Goal: Information Seeking & Learning: Learn about a topic

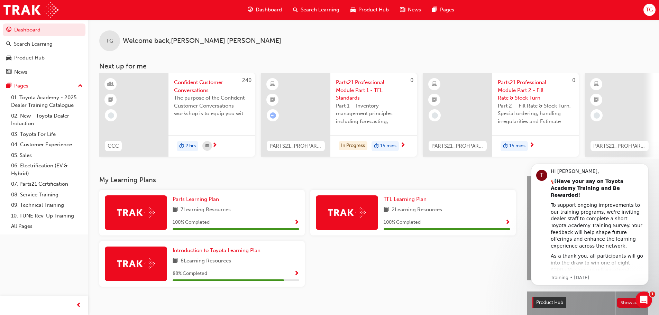
click at [373, 96] on span "Parts21 Professional Module Part 1 - TFL Standards" at bounding box center [373, 91] width 75 height 24
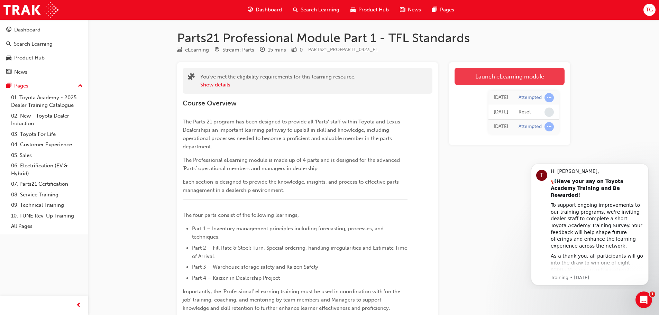
click at [494, 73] on link "Launch eLearning module" at bounding box center [510, 76] width 110 height 17
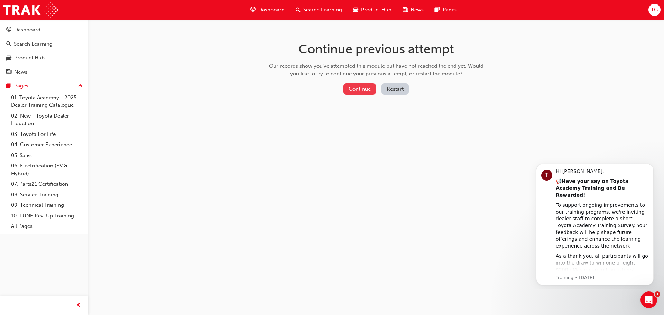
click at [360, 93] on button "Continue" at bounding box center [359, 88] width 33 height 11
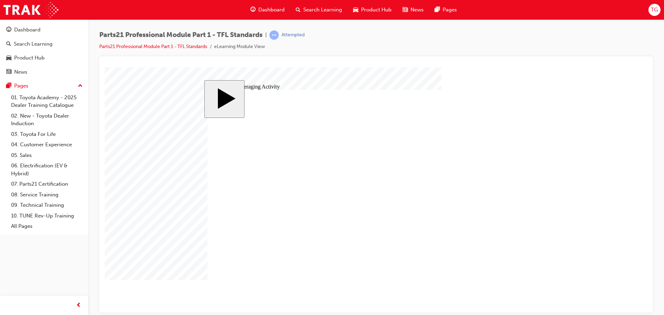
type input "2"
drag, startPoint x: 248, startPoint y: 201, endPoint x: 238, endPoint y: 201, distance: 10.4
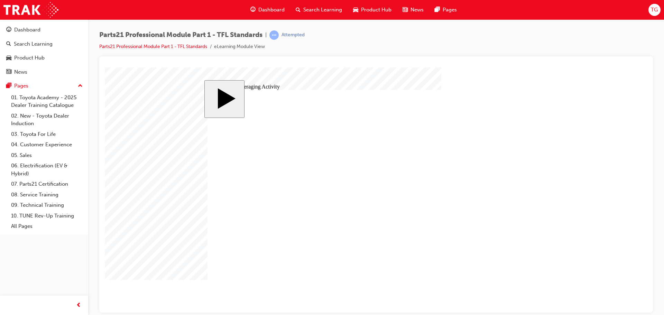
type input "1"
drag, startPoint x: 396, startPoint y: 215, endPoint x: 393, endPoint y: 213, distance: 4.0
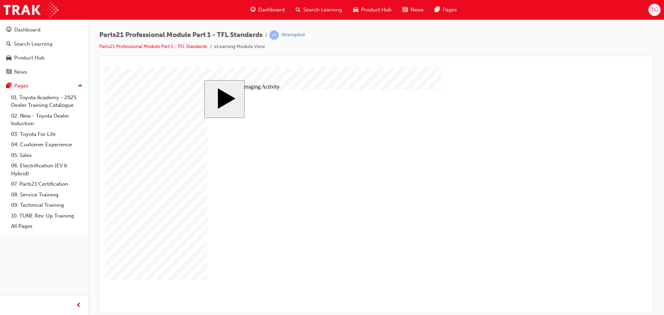
type input "1"
drag, startPoint x: 250, startPoint y: 200, endPoint x: 240, endPoint y: 200, distance: 9.7
type input "3"
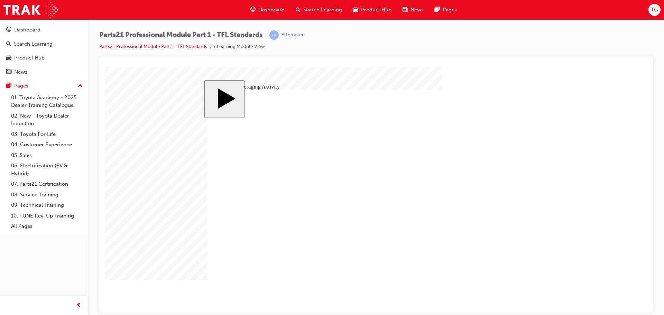
drag, startPoint x: 252, startPoint y: 199, endPoint x: 246, endPoint y: 199, distance: 6.2
type input "4"
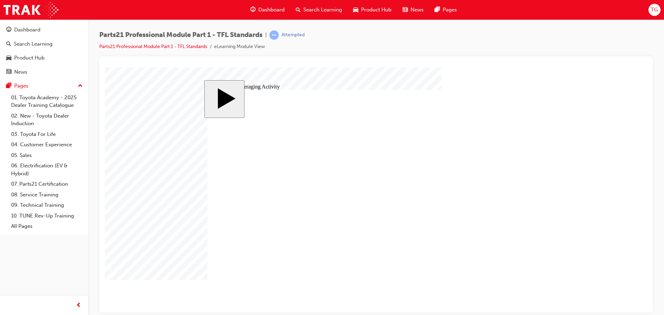
drag, startPoint x: 250, startPoint y: 198, endPoint x: 244, endPoint y: 198, distance: 6.6
type input "5"
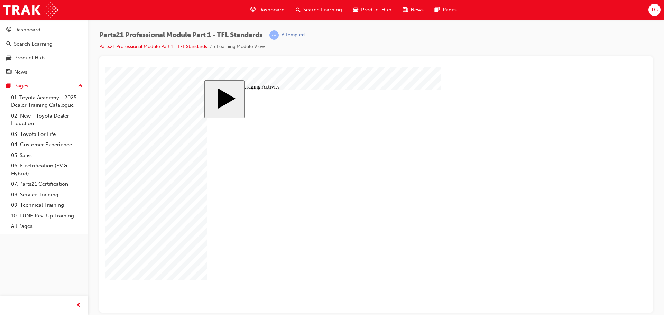
drag, startPoint x: 389, startPoint y: 214, endPoint x: 249, endPoint y: 207, distance: 140.0
drag, startPoint x: 252, startPoint y: 196, endPoint x: 237, endPoint y: 203, distance: 17.2
type input "6"
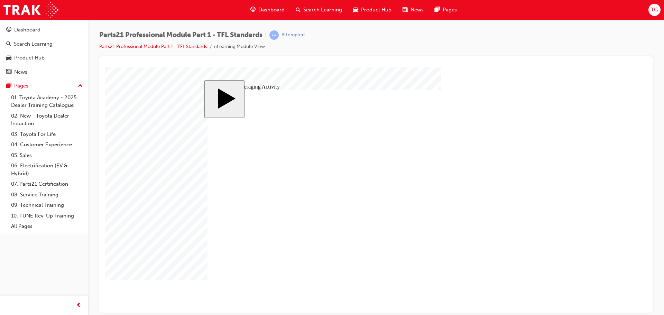
type input "6"
drag, startPoint x: 256, startPoint y: 199, endPoint x: 238, endPoint y: 204, distance: 18.9
type input "7"
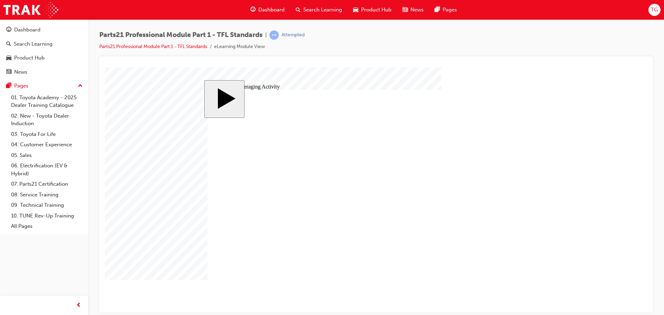
type input "7"
drag, startPoint x: 258, startPoint y: 199, endPoint x: 250, endPoint y: 199, distance: 8.0
type input "8"
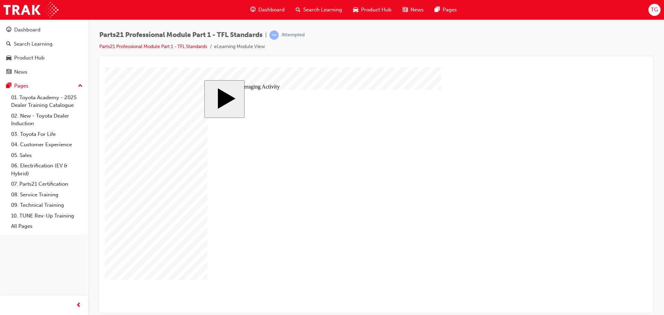
type input "8"
drag, startPoint x: 387, startPoint y: 218, endPoint x: 358, endPoint y: 217, distance: 28.8
drag, startPoint x: 253, startPoint y: 200, endPoint x: 222, endPoint y: 207, distance: 31.9
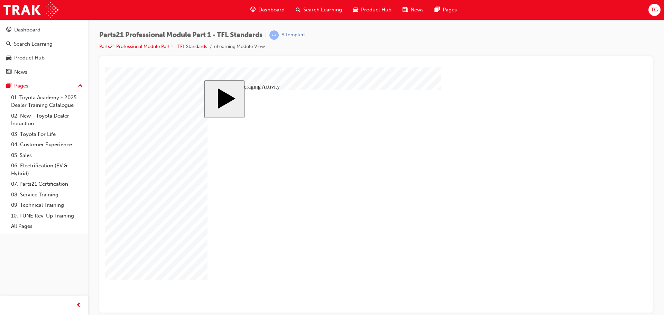
type input "9"
drag, startPoint x: 371, startPoint y: 228, endPoint x: 372, endPoint y: 222, distance: 6.4
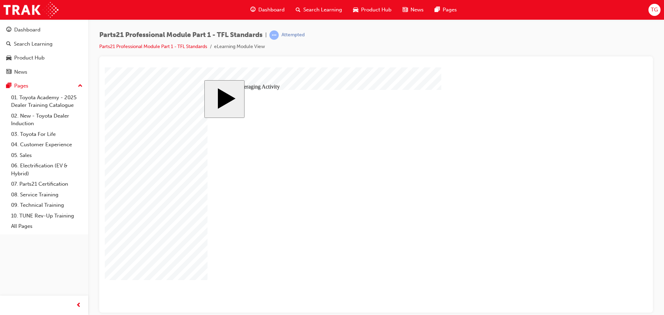
drag, startPoint x: 254, startPoint y: 197, endPoint x: 228, endPoint y: 202, distance: 25.8
type input "1"
type input "10"
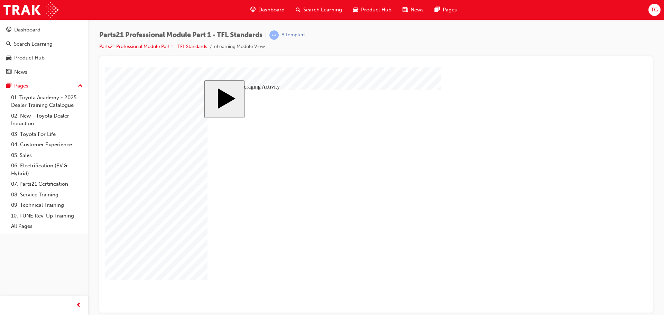
type input "10"
drag, startPoint x: 261, startPoint y: 202, endPoint x: 241, endPoint y: 203, distance: 20.1
drag, startPoint x: 259, startPoint y: 201, endPoint x: 228, endPoint y: 202, distance: 30.8
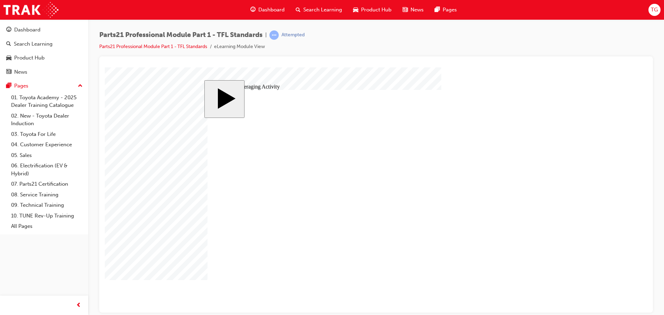
type input "1"
type input "11"
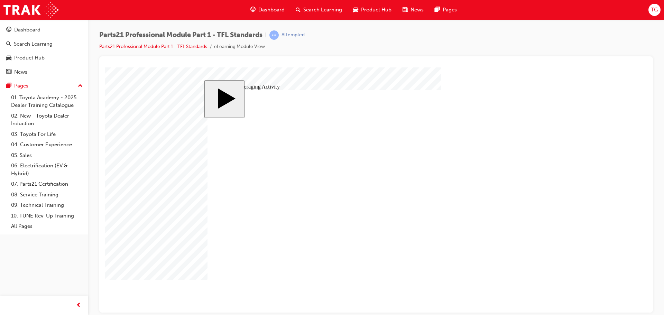
type input "11"
drag, startPoint x: 256, startPoint y: 203, endPoint x: 228, endPoint y: 205, distance: 28.4
type input "6"
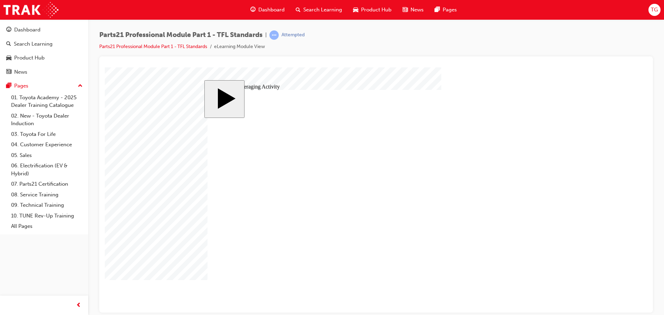
type input "6"
drag, startPoint x: 392, startPoint y: 207, endPoint x: 388, endPoint y: 207, distance: 4.5
type input "6."
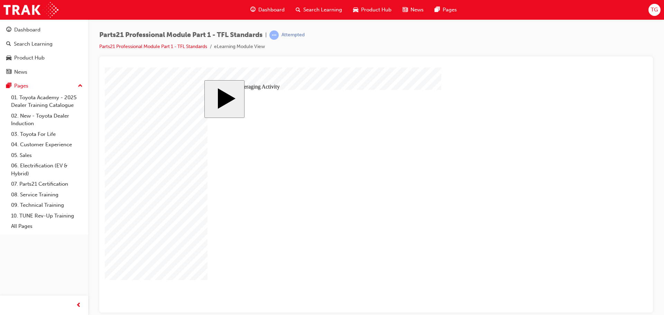
type input "6."
type input "6.0"
drag, startPoint x: 369, startPoint y: 208, endPoint x: 355, endPoint y: 208, distance: 13.8
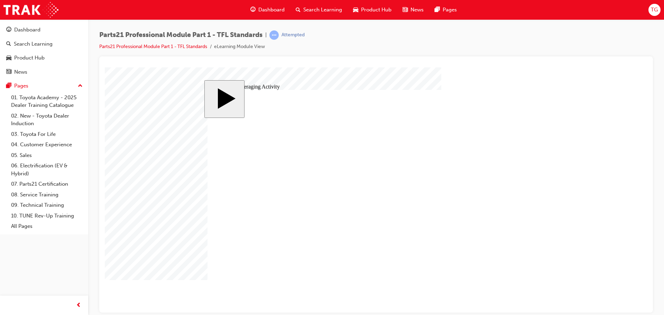
type input "6.0"
drag, startPoint x: 255, startPoint y: 202, endPoint x: 239, endPoint y: 205, distance: 16.6
click at [37, 28] on div "Dashboard" at bounding box center [27, 30] width 26 height 8
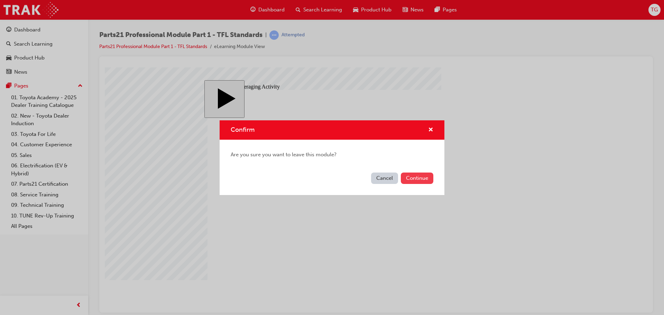
click at [424, 175] on button "Continue" at bounding box center [417, 178] width 33 height 11
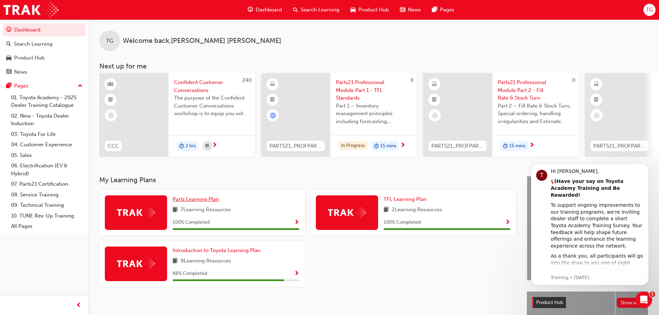
click at [183, 202] on span "Parts Learning Plan" at bounding box center [196, 199] width 46 height 6
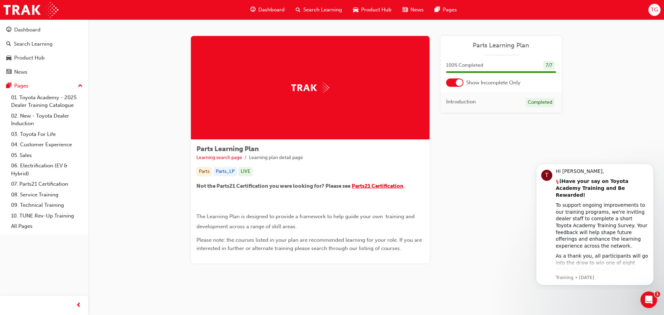
click at [382, 185] on span "Parts21 Certification" at bounding box center [378, 186] width 52 height 6
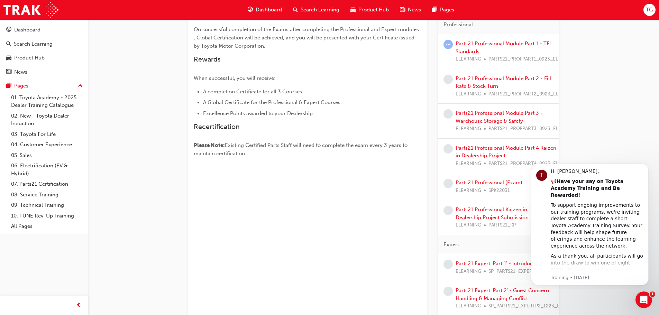
scroll to position [208, 0]
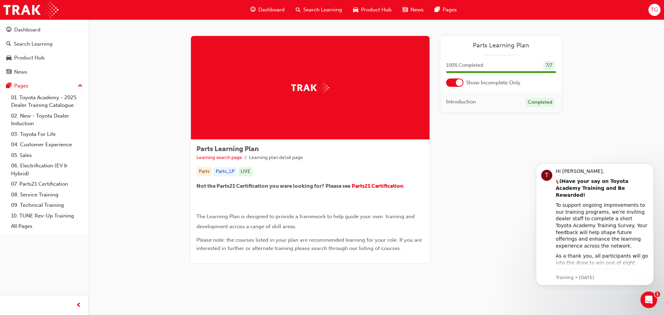
click at [269, 8] on span "Dashboard" at bounding box center [271, 10] width 26 height 8
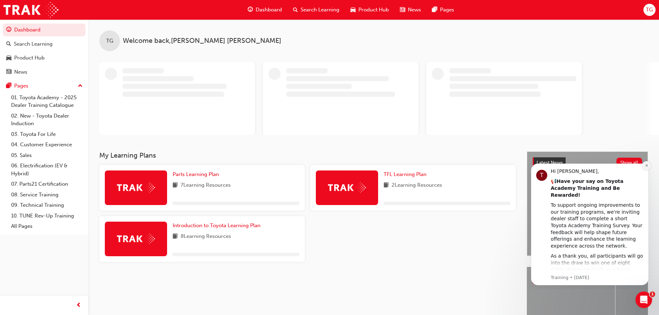
click at [645, 166] on icon "Dismiss notification" at bounding box center [647, 166] width 4 height 4
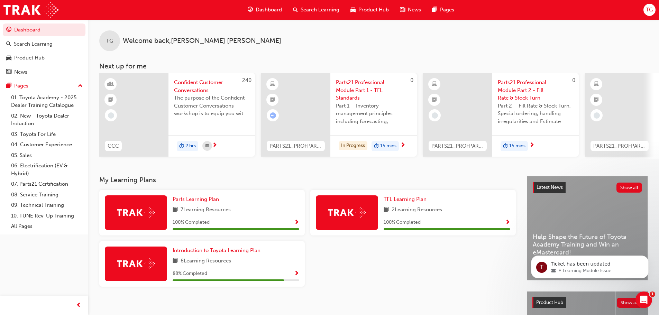
click at [650, 10] on span "TG" at bounding box center [649, 10] width 7 height 8
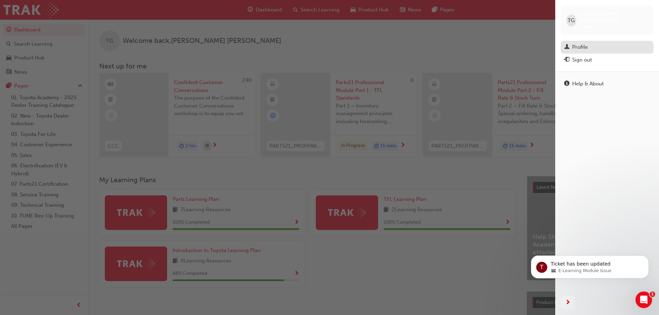
click at [575, 43] on div "Profile" at bounding box center [580, 47] width 16 height 8
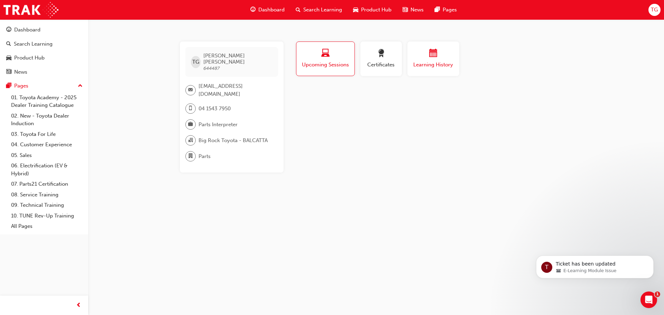
click at [431, 63] on span "Learning History" at bounding box center [434, 65] width 42 height 8
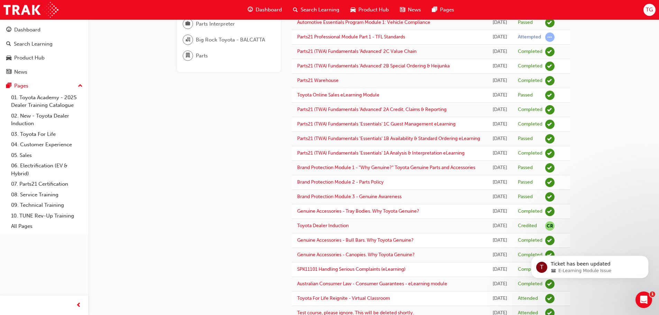
scroll to position [138, 0]
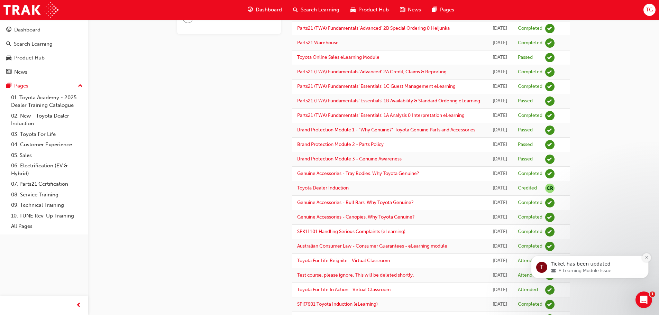
click at [647, 257] on icon "Dismiss notification" at bounding box center [646, 257] width 2 height 2
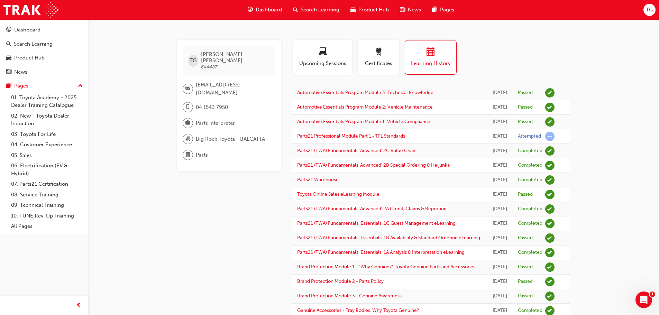
scroll to position [0, 0]
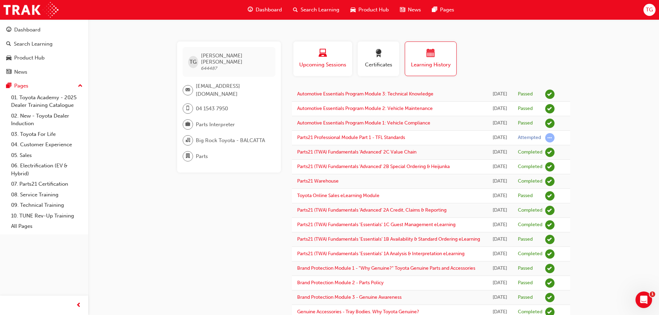
click at [310, 51] on div "button" at bounding box center [323, 54] width 48 height 11
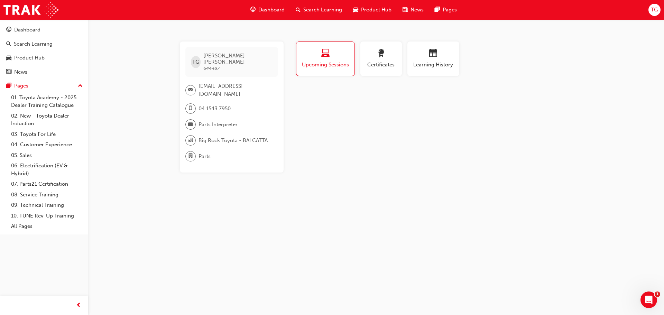
click at [283, 8] on span "Dashboard" at bounding box center [271, 10] width 26 height 8
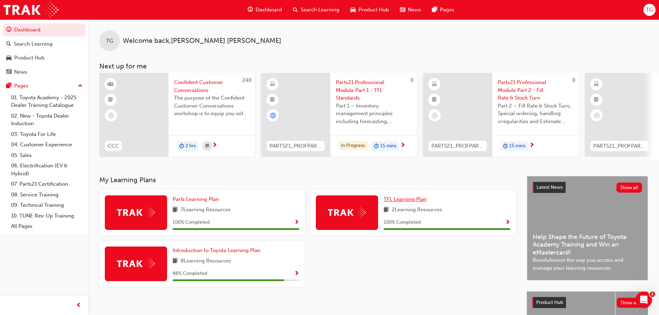
click at [395, 201] on span "TFL Learning Plan" at bounding box center [405, 199] width 43 height 6
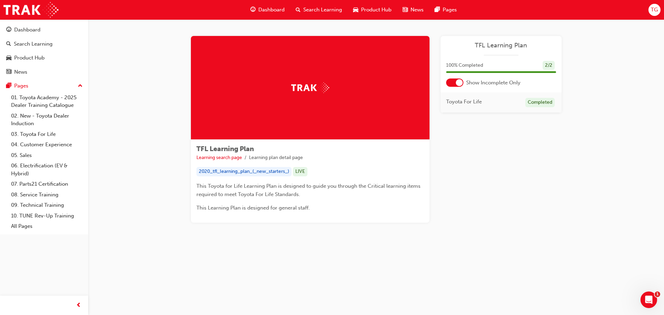
click at [278, 10] on span "Dashboard" at bounding box center [271, 10] width 26 height 8
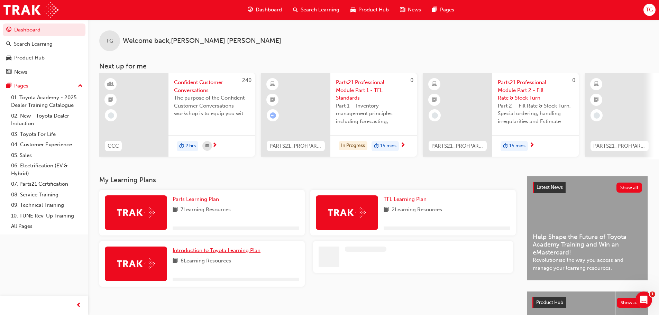
click at [201, 254] on span "Introduction to Toyota Learning Plan" at bounding box center [217, 250] width 88 height 6
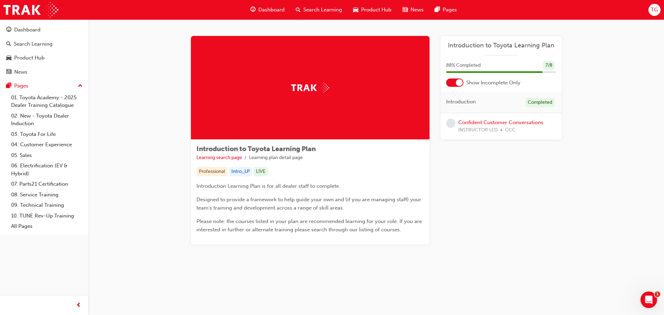
click at [277, 9] on span "Dashboard" at bounding box center [271, 10] width 26 height 8
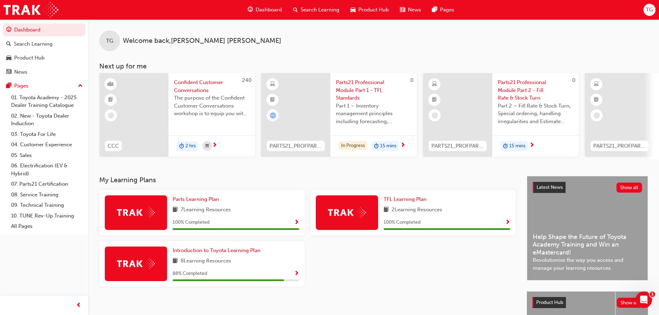
click at [188, 206] on div "Parts Learning Plan 7 Learning Resources 100 % Completed" at bounding box center [236, 212] width 127 height 35
click at [188, 202] on span "Parts Learning Plan" at bounding box center [196, 199] width 46 height 6
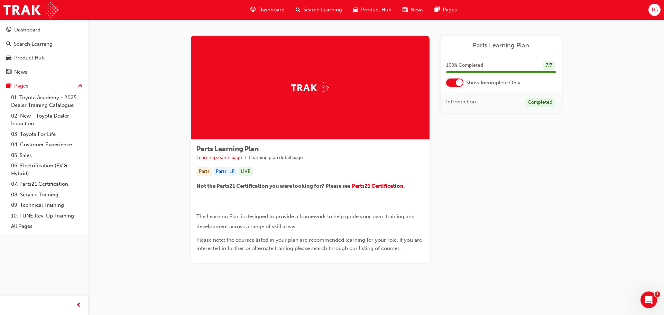
click at [452, 84] on div at bounding box center [454, 83] width 17 height 8
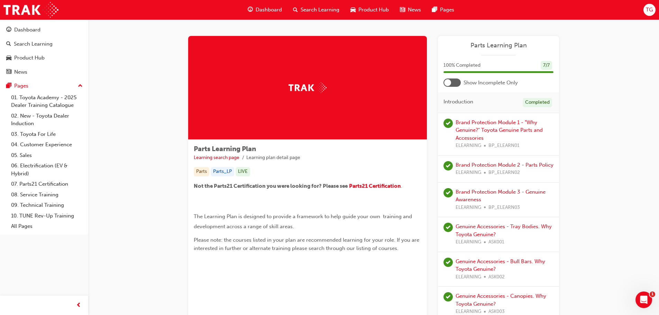
click at [453, 80] on div at bounding box center [451, 83] width 17 height 8
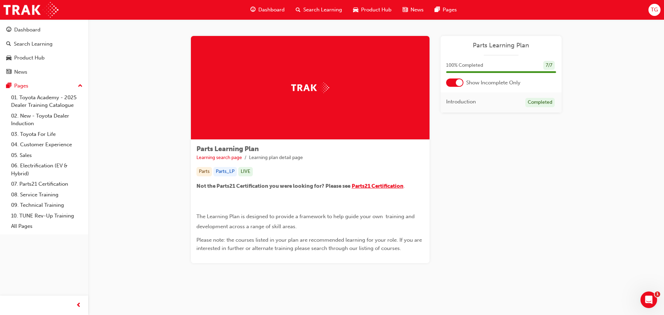
click at [384, 186] on span "Parts21 Certification" at bounding box center [378, 186] width 52 height 6
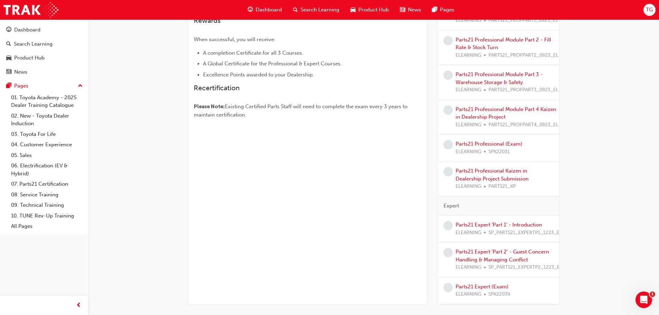
scroll to position [211, 0]
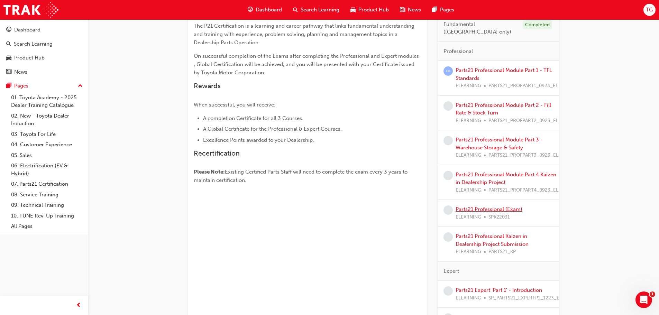
click at [488, 206] on link "Parts21 Professional (Exam)" at bounding box center [489, 209] width 67 height 6
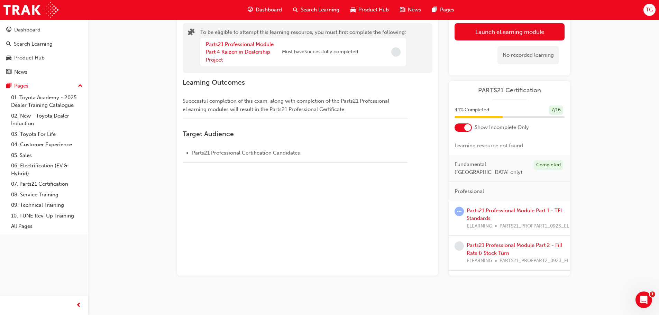
scroll to position [72, 0]
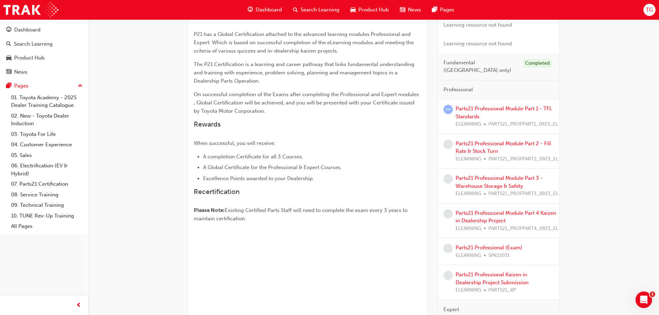
scroll to position [208, 0]
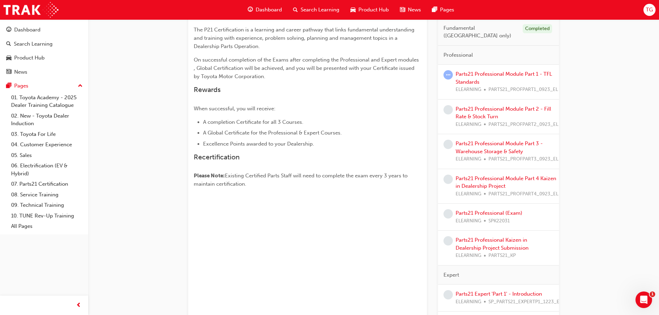
click at [336, 140] on li "Excellence Points awarded to your Dealership." at bounding box center [312, 144] width 218 height 8
click at [592, 146] on div "PARTS21 Certification Learning search page Learning plan detail page PARTS21 Ce…" at bounding box center [373, 109] width 571 height 595
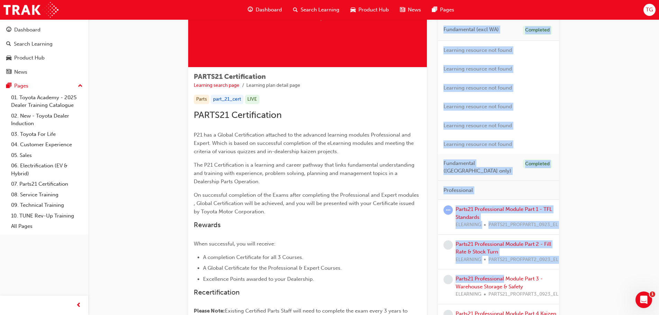
scroll to position [0, 0]
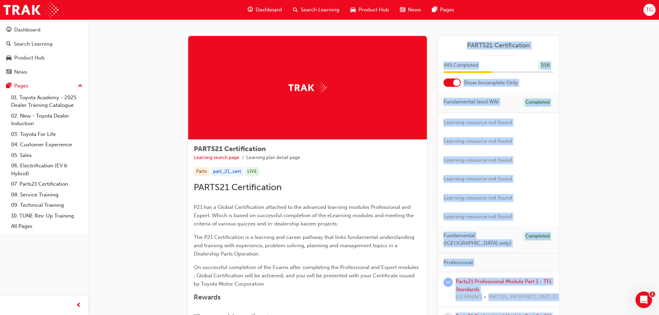
drag, startPoint x: 503, startPoint y: 140, endPoint x: 444, endPoint y: -42, distance: 191.8
click at [444, 0] on html "Your version of Internet Explorer is outdated and not supported. Please upgrade…" at bounding box center [329, 157] width 659 height 315
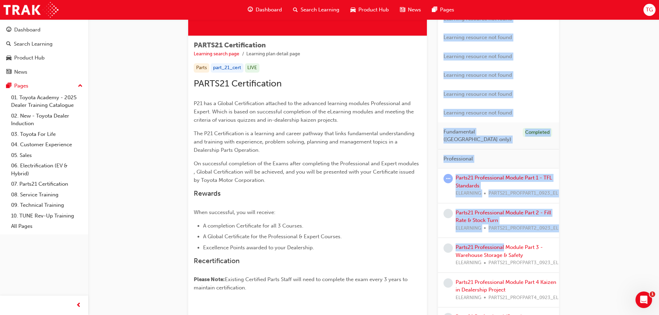
click at [584, 176] on div "PARTS21 Certification Learning search page Learning plan detail page PARTS21 Ce…" at bounding box center [373, 213] width 571 height 595
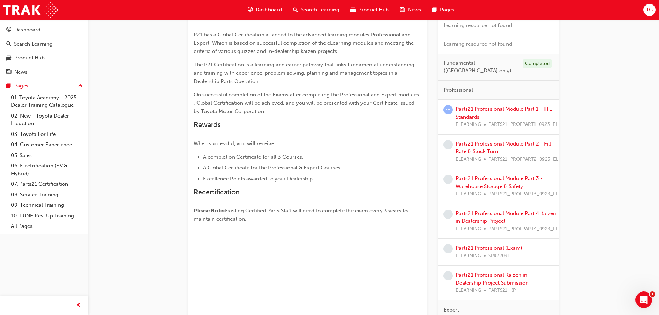
scroll to position [173, 0]
click at [481, 175] on link "Parts21 Professional Module Part 3 - Warehouse Storage & Safety" at bounding box center [499, 182] width 87 height 14
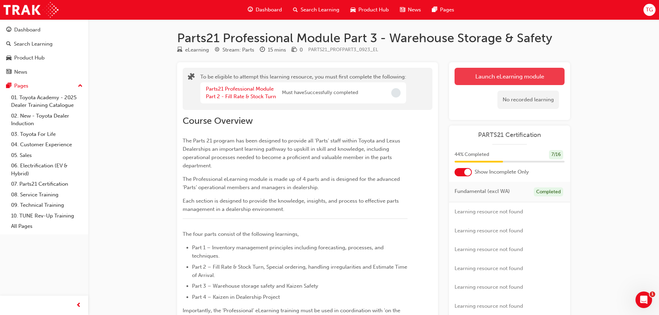
click at [503, 80] on button "Launch eLearning module" at bounding box center [510, 76] width 110 height 17
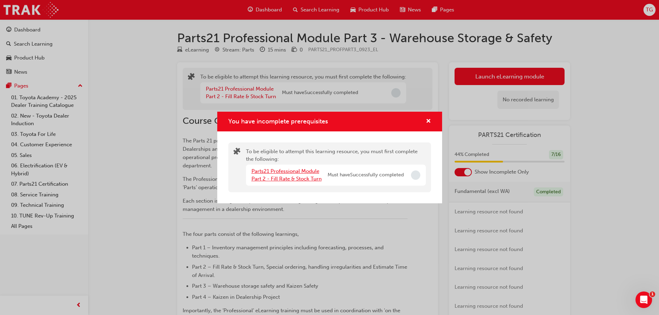
click at [281, 174] on link "Parts21 Professional Module Part 2 - Fill Rate & Stock Turn" at bounding box center [286, 175] width 70 height 14
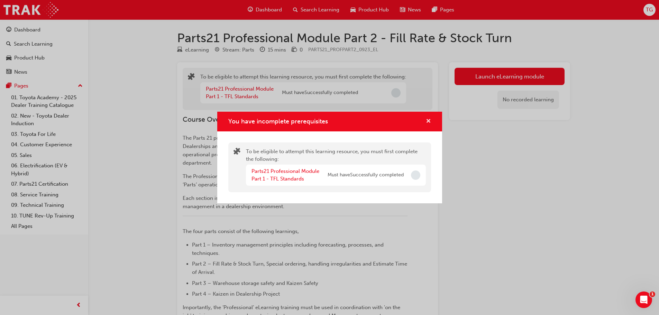
click at [428, 121] on span "cross-icon" at bounding box center [428, 122] width 5 height 6
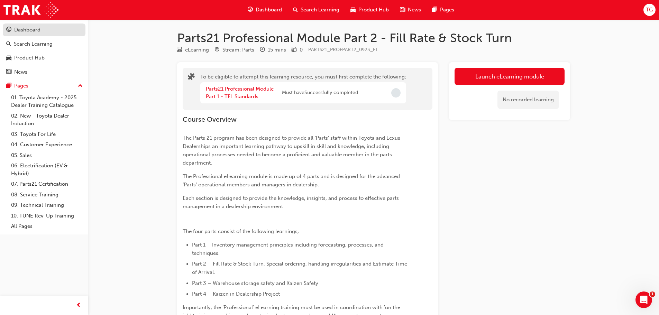
click at [31, 34] on div "Dashboard" at bounding box center [44, 30] width 76 height 9
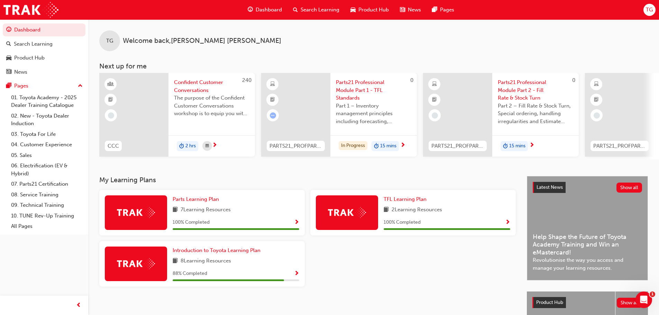
click at [367, 83] on span "Parts21 Professional Module Part 1 - TFL Standards" at bounding box center [373, 91] width 75 height 24
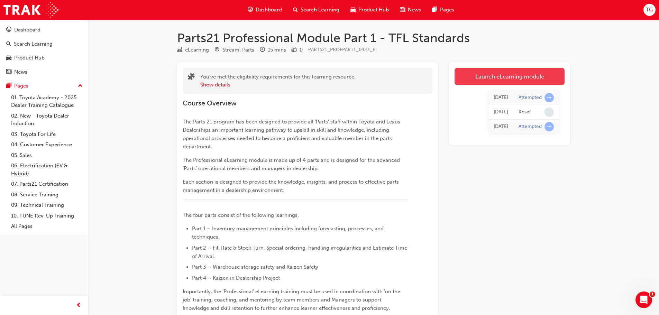
click at [511, 76] on link "Launch eLearning module" at bounding box center [510, 76] width 110 height 17
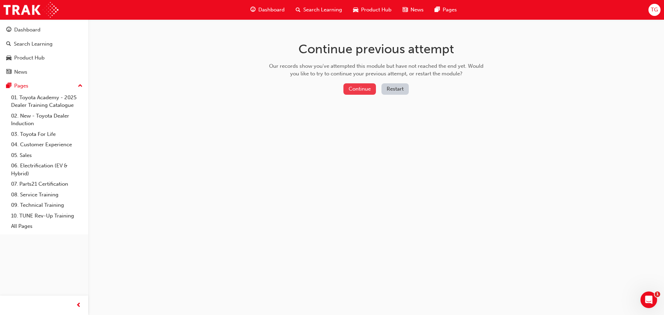
click at [368, 84] on button "Continue" at bounding box center [359, 88] width 33 height 11
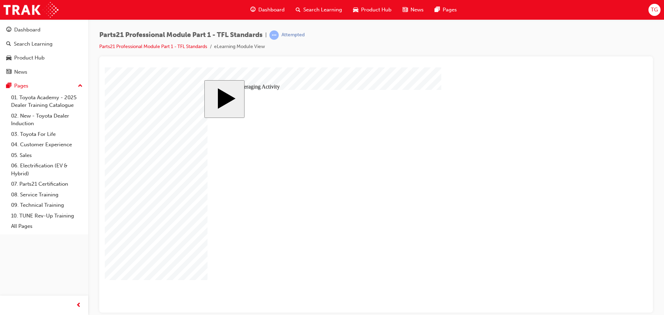
type input "1"
type input "14"
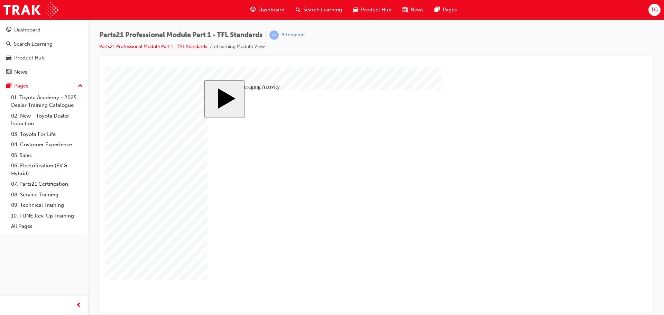
drag, startPoint x: 257, startPoint y: 202, endPoint x: 242, endPoint y: 203, distance: 14.9
type input "2"
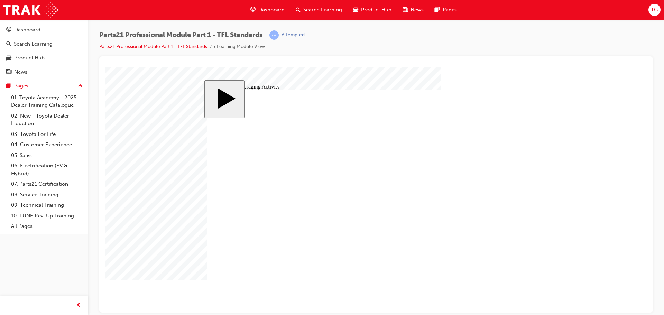
type input "24"
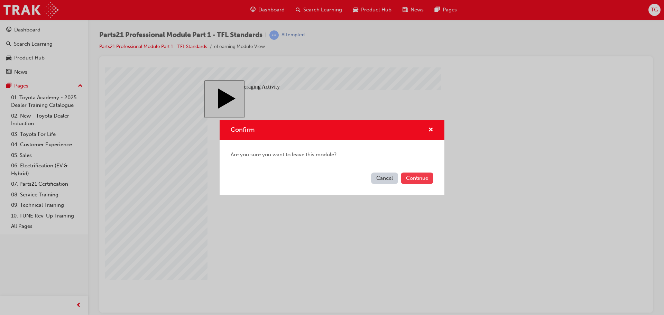
click at [412, 176] on button "Continue" at bounding box center [417, 178] width 33 height 11
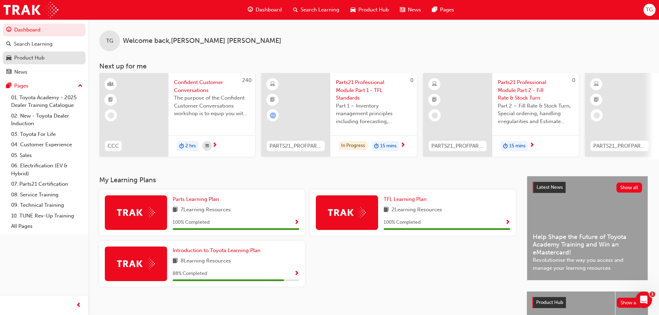
click at [42, 54] on div "Product Hub" at bounding box center [44, 58] width 76 height 9
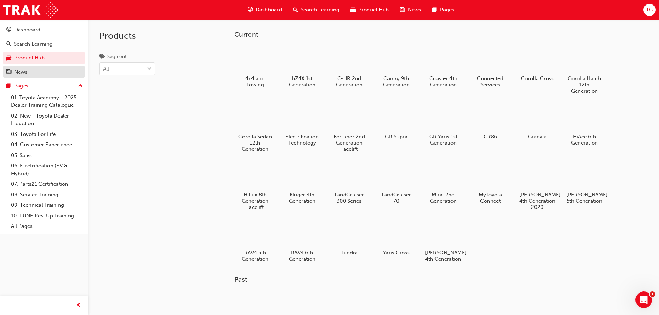
click at [32, 75] on div "News" at bounding box center [44, 72] width 76 height 9
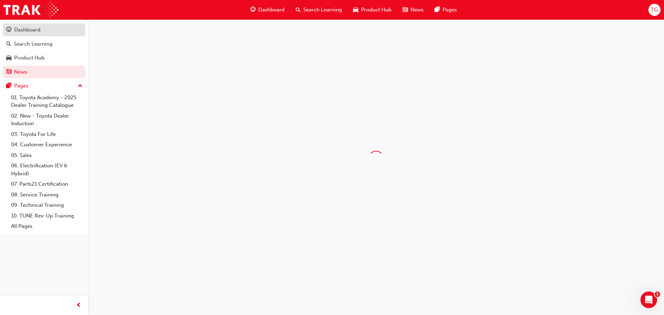
click at [39, 31] on div "Dashboard" at bounding box center [27, 30] width 26 height 8
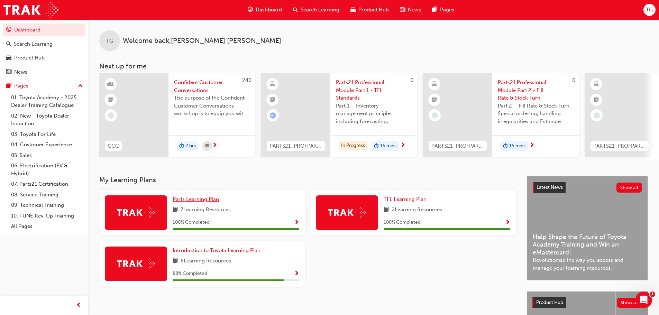
click at [194, 202] on span "Parts Learning Plan" at bounding box center [196, 199] width 46 height 6
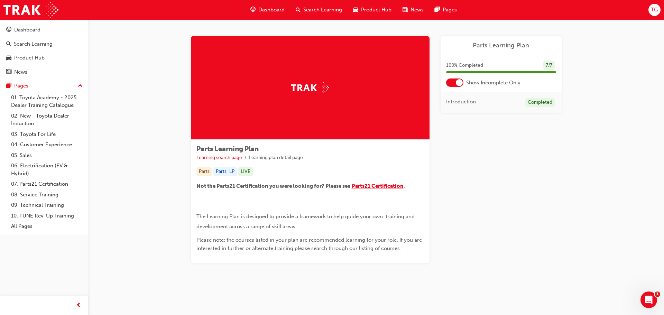
click at [390, 186] on span "Parts21 Certification" at bounding box center [378, 186] width 52 height 6
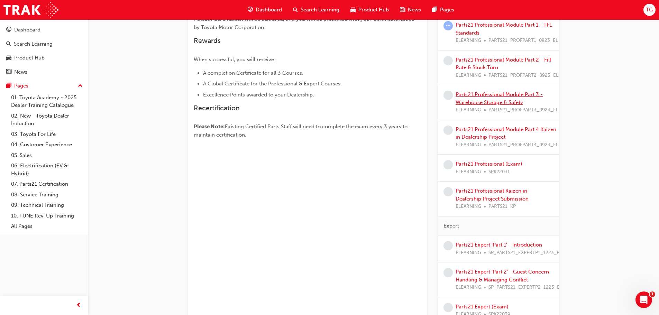
scroll to position [246, 0]
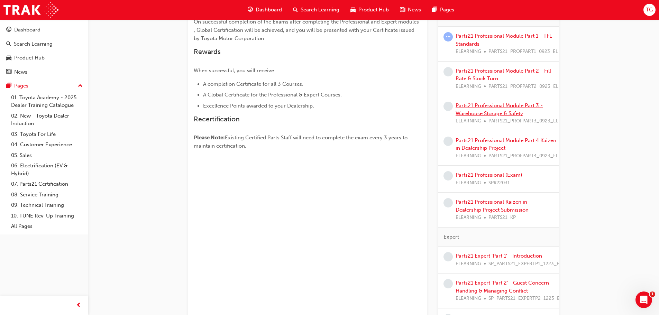
click at [506, 102] on link "Parts21 Professional Module Part 3 - Warehouse Storage & Safety" at bounding box center [499, 109] width 87 height 14
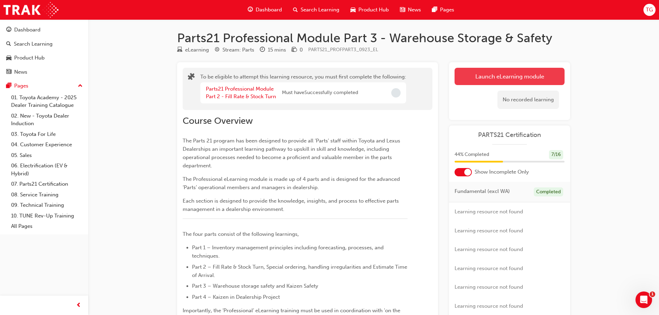
click at [539, 76] on button "Launch eLearning module" at bounding box center [510, 76] width 110 height 17
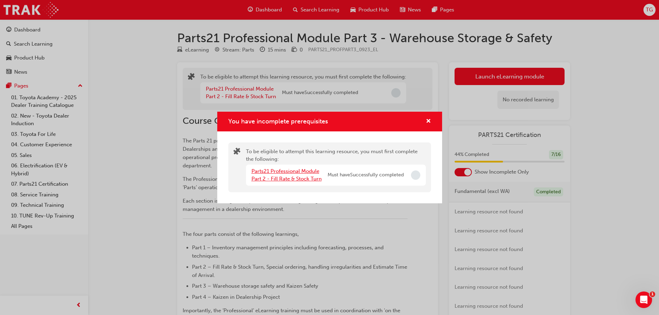
click at [282, 169] on link "Parts21 Professional Module Part 2 - Fill Rate & Stock Turn" at bounding box center [286, 175] width 70 height 14
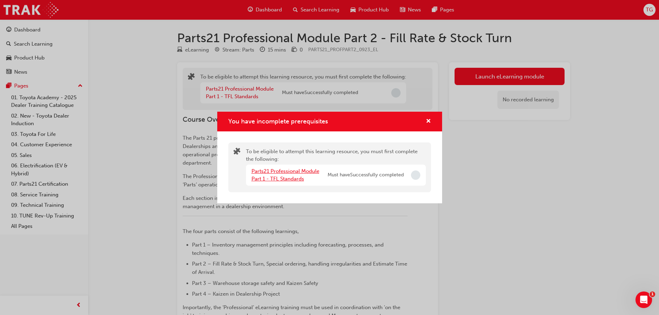
click at [300, 168] on link "Parts21 Professional Module Part 1 - TFL Standards" at bounding box center [285, 175] width 68 height 14
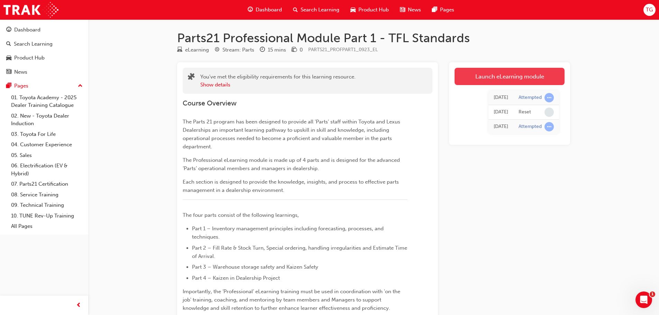
click at [525, 76] on link "Launch eLearning module" at bounding box center [510, 76] width 110 height 17
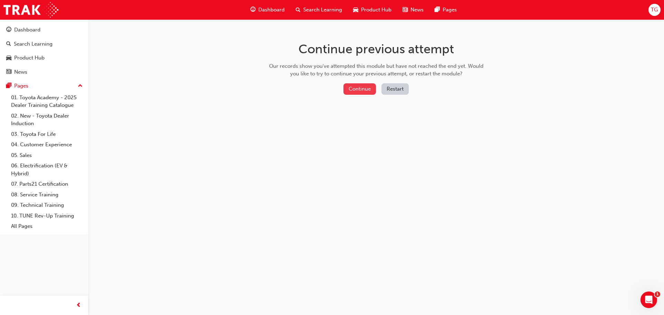
click at [350, 88] on button "Continue" at bounding box center [359, 88] width 33 height 11
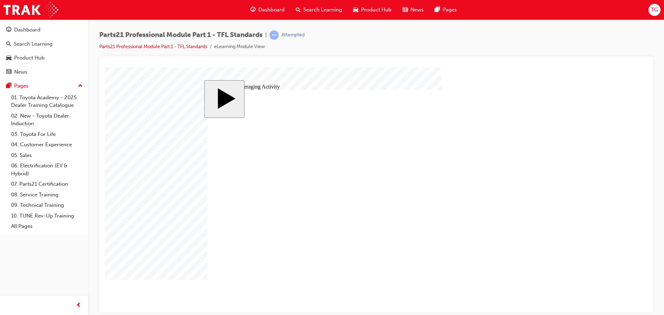
drag, startPoint x: 252, startPoint y: 202, endPoint x: 231, endPoint y: 207, distance: 21.1
type input "3"
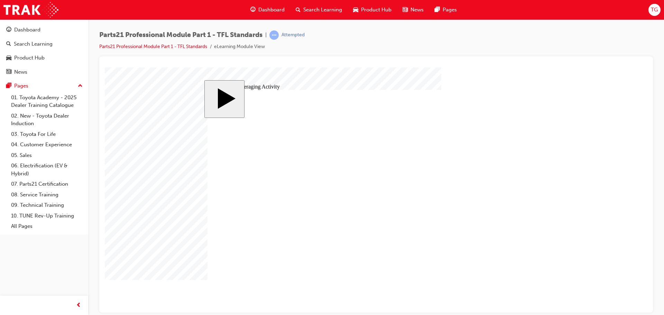
type input "34"
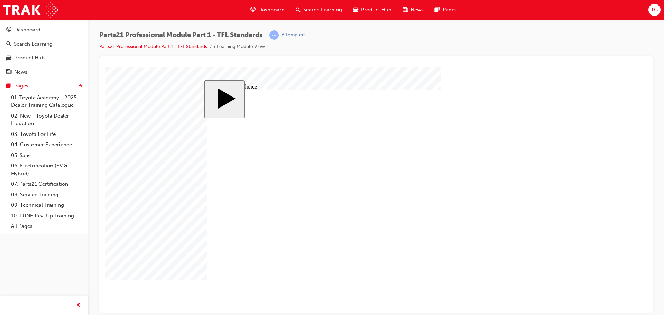
radio input "false"
radio input "true"
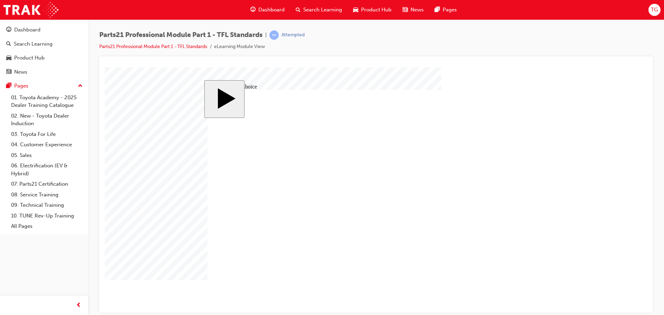
drag, startPoint x: 393, startPoint y: 212, endPoint x: 376, endPoint y: 215, distance: 17.1
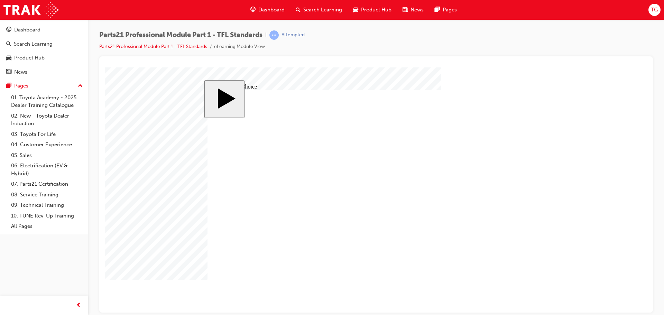
radio input "false"
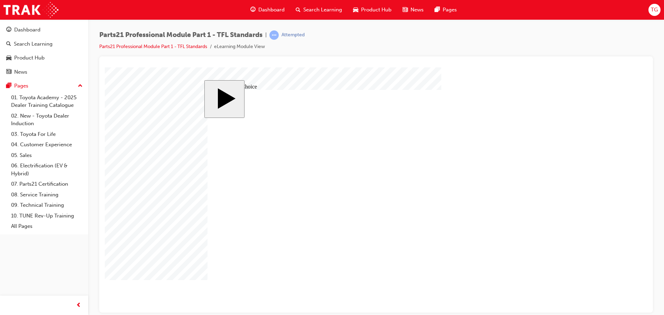
drag, startPoint x: 369, startPoint y: 217, endPoint x: 363, endPoint y: 217, distance: 6.6
radio input "false"
radio input "true"
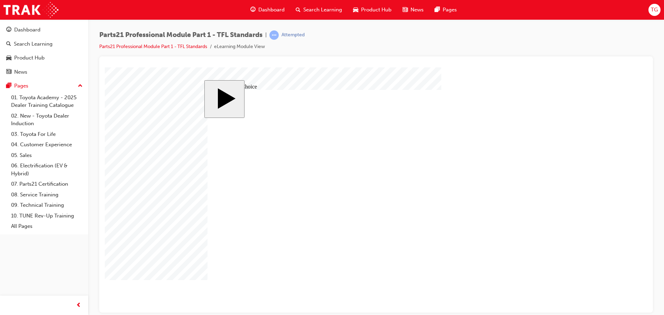
scroll to position [0, 0]
drag, startPoint x: 501, startPoint y: 167, endPoint x: 506, endPoint y: 164, distance: 6.8
drag, startPoint x: 502, startPoint y: 205, endPoint x: 285, endPoint y: 187, distance: 216.9
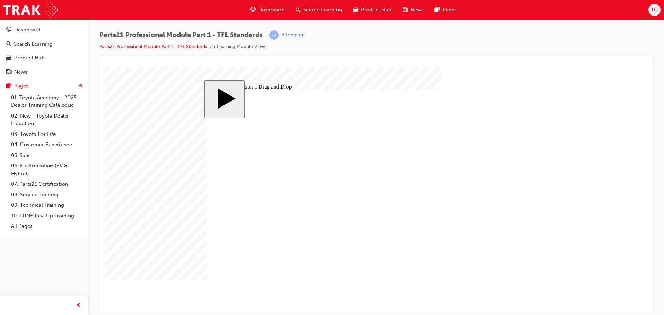
drag, startPoint x: 501, startPoint y: 184, endPoint x: 401, endPoint y: 199, distance: 101.3
drag, startPoint x: 508, startPoint y: 168, endPoint x: 403, endPoint y: 228, distance: 121.3
drag, startPoint x: 502, startPoint y: 229, endPoint x: 461, endPoint y: 252, distance: 46.2
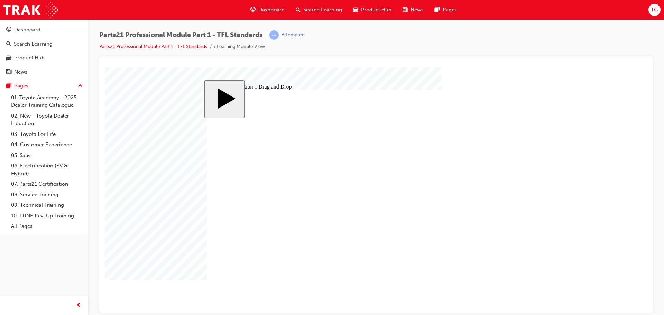
drag, startPoint x: 453, startPoint y: 248, endPoint x: 376, endPoint y: 202, distance: 89.8
drag, startPoint x: 485, startPoint y: 196, endPoint x: 462, endPoint y: 249, distance: 58.0
drag, startPoint x: 390, startPoint y: 218, endPoint x: 385, endPoint y: 218, distance: 5.2
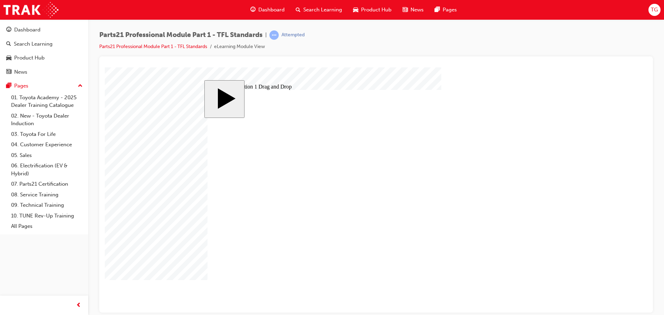
drag, startPoint x: 297, startPoint y: 190, endPoint x: 534, endPoint y: 151, distance: 240.0
drag, startPoint x: 388, startPoint y: 202, endPoint x: 568, endPoint y: 156, distance: 185.4
drag, startPoint x: 398, startPoint y: 236, endPoint x: 586, endPoint y: 165, distance: 200.7
drag, startPoint x: 454, startPoint y: 245, endPoint x: 505, endPoint y: 184, distance: 79.3
drag, startPoint x: 489, startPoint y: 167, endPoint x: 272, endPoint y: 188, distance: 218.3
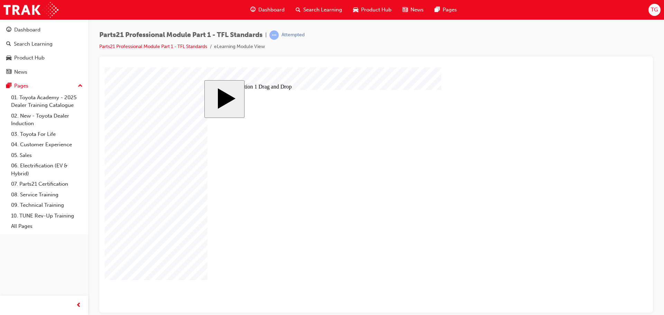
drag, startPoint x: 503, startPoint y: 185, endPoint x: 460, endPoint y: 248, distance: 76.1
drag, startPoint x: 479, startPoint y: 208, endPoint x: 377, endPoint y: 205, distance: 102.1
drag, startPoint x: 493, startPoint y: 229, endPoint x: 370, endPoint y: 236, distance: 123.4
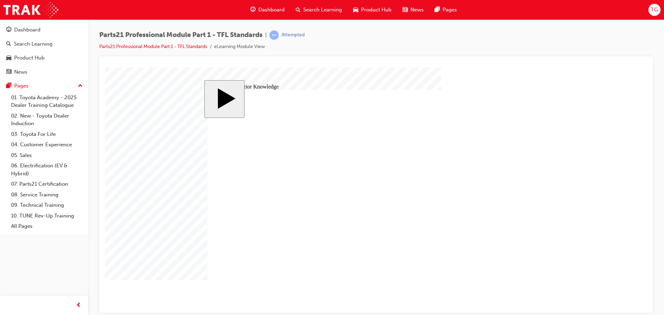
drag, startPoint x: 479, startPoint y: 158, endPoint x: 442, endPoint y: 166, distance: 38.2
drag, startPoint x: 302, startPoint y: 210, endPoint x: 354, endPoint y: 204, distance: 52.6
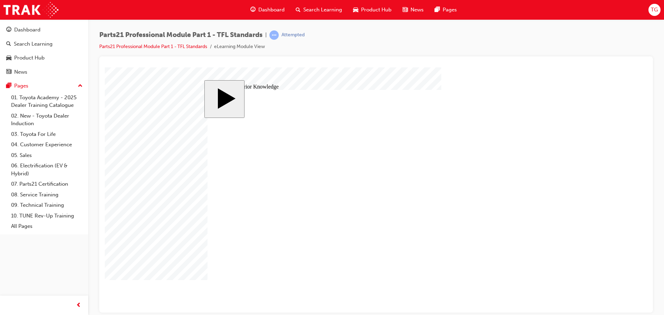
drag, startPoint x: 450, startPoint y: 201, endPoint x: 465, endPoint y: 224, distance: 27.4
drag, startPoint x: 405, startPoint y: 212, endPoint x: 398, endPoint y: 212, distance: 7.3
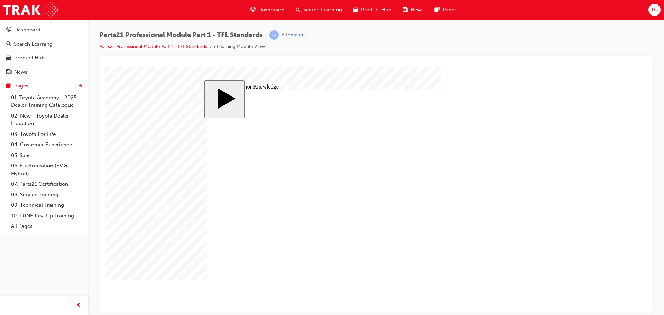
type input "5"
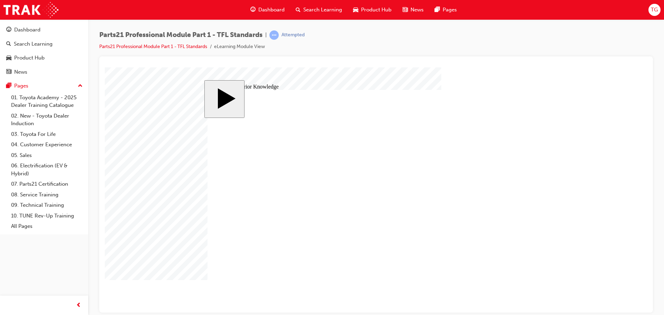
drag, startPoint x: 273, startPoint y: 224, endPoint x: 287, endPoint y: 226, distance: 14.4
drag, startPoint x: 537, startPoint y: 275, endPoint x: 533, endPoint y: 276, distance: 3.5
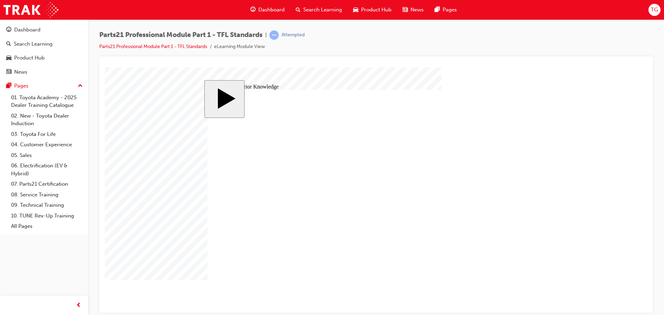
drag, startPoint x: 279, startPoint y: 194, endPoint x: 279, endPoint y: 201, distance: 7.6
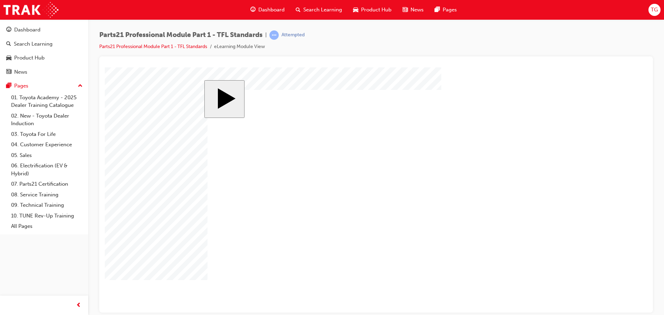
drag, startPoint x: 294, startPoint y: 233, endPoint x: 514, endPoint y: 137, distance: 239.5
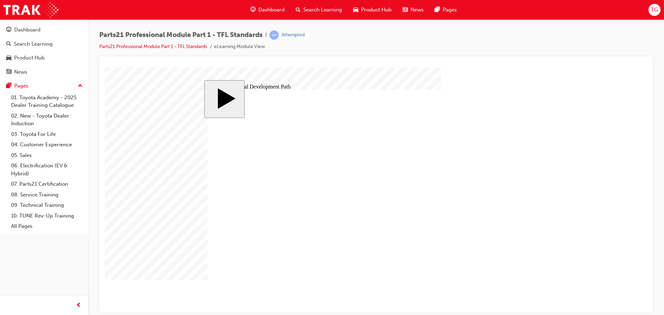
drag, startPoint x: 458, startPoint y: 187, endPoint x: 460, endPoint y: 180, distance: 7.6
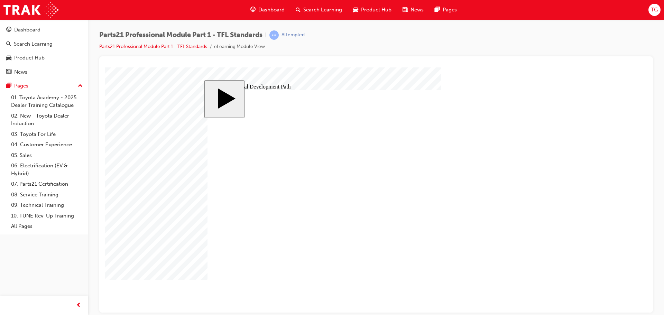
drag, startPoint x: 462, startPoint y: 177, endPoint x: 463, endPoint y: 189, distance: 11.4
drag, startPoint x: 436, startPoint y: 225, endPoint x: 453, endPoint y: 206, distance: 25.7
drag, startPoint x: 486, startPoint y: 200, endPoint x: 487, endPoint y: 195, distance: 4.3
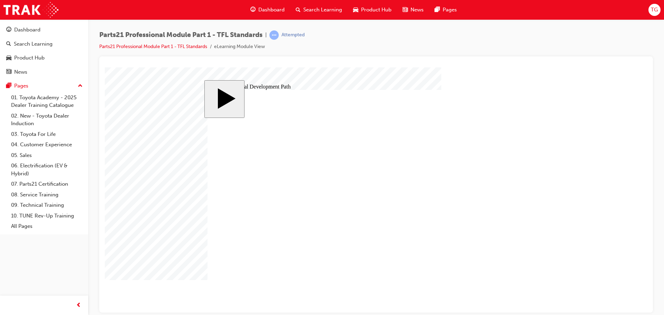
drag, startPoint x: 515, startPoint y: 227, endPoint x: 513, endPoint y: 199, distance: 28.1
drag, startPoint x: 393, startPoint y: 169, endPoint x: 395, endPoint y: 179, distance: 9.9
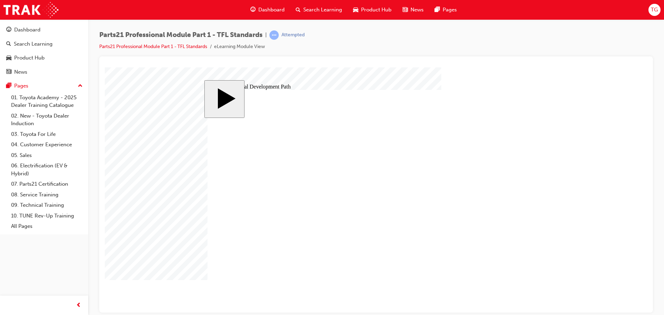
drag, startPoint x: 510, startPoint y: 274, endPoint x: 492, endPoint y: 266, distance: 19.7
drag, startPoint x: 483, startPoint y: 235, endPoint x: 437, endPoint y: 231, distance: 46.5
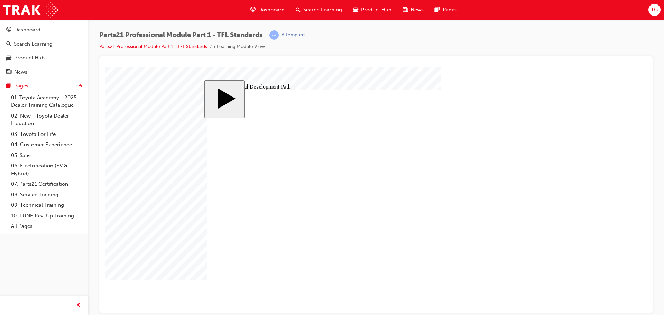
drag, startPoint x: 426, startPoint y: 228, endPoint x: 366, endPoint y: 221, distance: 60.6
drag, startPoint x: 366, startPoint y: 221, endPoint x: 359, endPoint y: 218, distance: 7.6
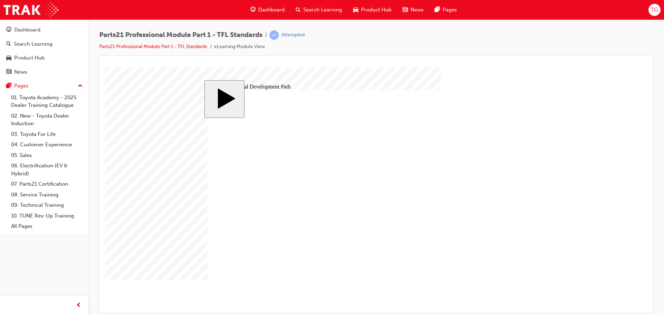
drag, startPoint x: 369, startPoint y: 183, endPoint x: 366, endPoint y: 167, distance: 16.4
drag, startPoint x: 366, startPoint y: 167, endPoint x: 371, endPoint y: 173, distance: 7.6
drag, startPoint x: 379, startPoint y: 178, endPoint x: 387, endPoint y: 180, distance: 8.1
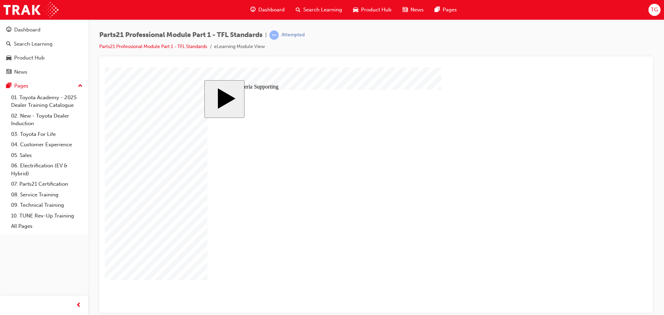
drag, startPoint x: 295, startPoint y: 212, endPoint x: 303, endPoint y: 220, distance: 11.5
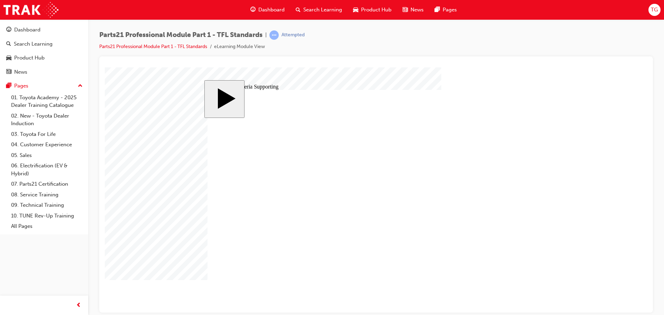
drag, startPoint x: 291, startPoint y: 215, endPoint x: 287, endPoint y: 231, distance: 16.7
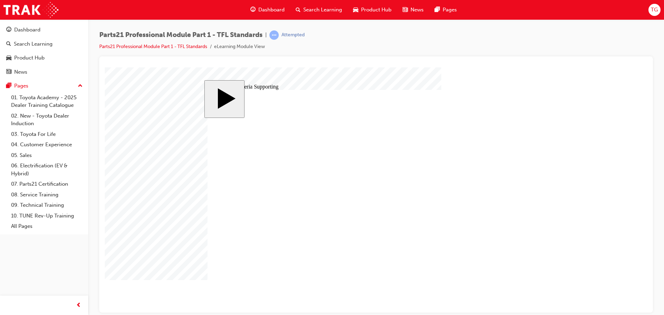
drag, startPoint x: 285, startPoint y: 233, endPoint x: 260, endPoint y: 237, distance: 24.5
drag, startPoint x: 277, startPoint y: 235, endPoint x: 268, endPoint y: 236, distance: 9.7
type input "12"
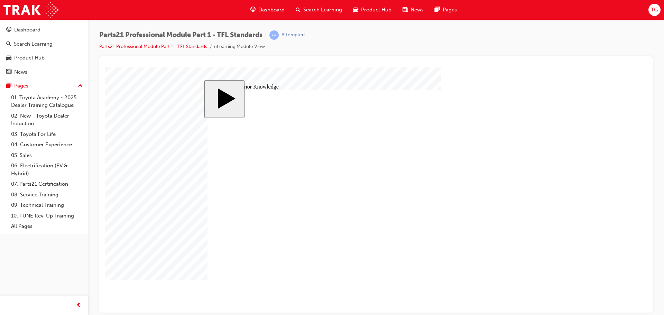
drag, startPoint x: 430, startPoint y: 227, endPoint x: 469, endPoint y: 230, distance: 39.9
drag, startPoint x: 512, startPoint y: 274, endPoint x: 504, endPoint y: 229, distance: 46.0
drag, startPoint x: 433, startPoint y: 183, endPoint x: 409, endPoint y: 190, distance: 24.4
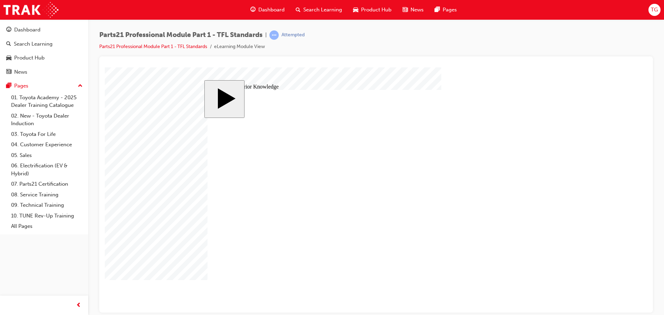
drag, startPoint x: 409, startPoint y: 190, endPoint x: 350, endPoint y: 190, distance: 59.2
drag, startPoint x: 292, startPoint y: 190, endPoint x: 356, endPoint y: 208, distance: 66.8
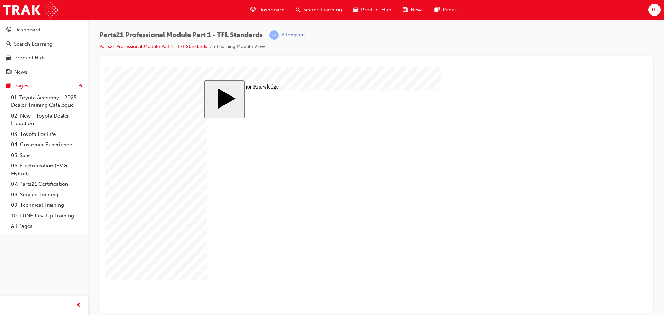
drag, startPoint x: 364, startPoint y: 208, endPoint x: 334, endPoint y: 190, distance: 34.5
type input "2"
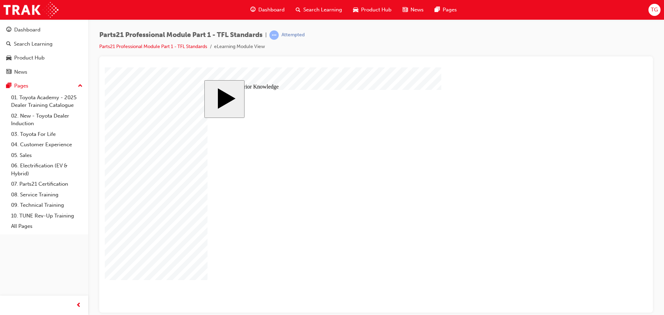
drag, startPoint x: 478, startPoint y: 228, endPoint x: 475, endPoint y: 214, distance: 14.7
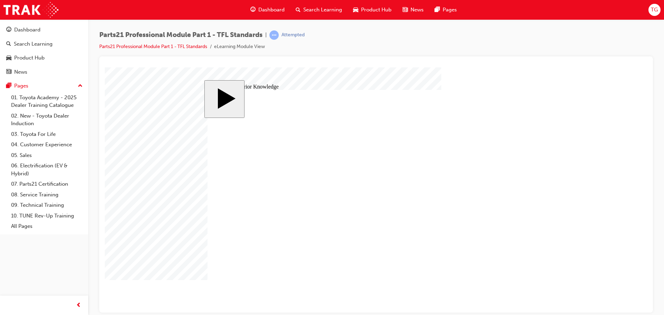
type input "3"
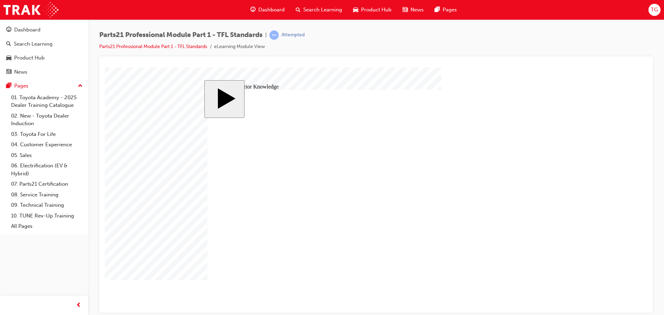
type input "10"
checkbox input "true"
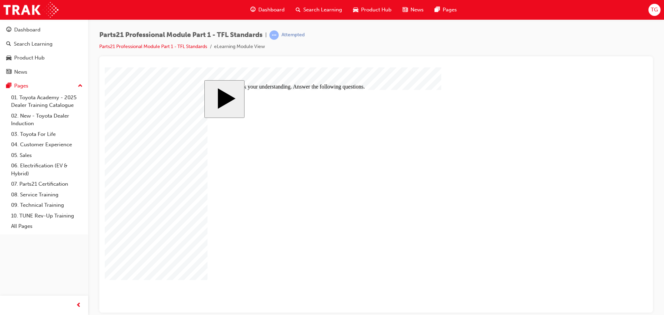
checkbox input "true"
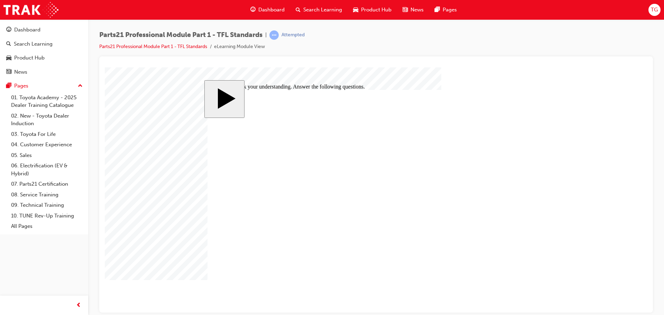
checkbox input "false"
checkbox input "true"
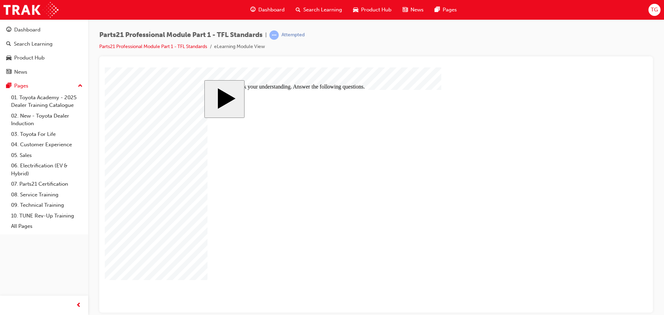
drag, startPoint x: 222, startPoint y: 188, endPoint x: 222, endPoint y: 193, distance: 5.2
checkbox input "true"
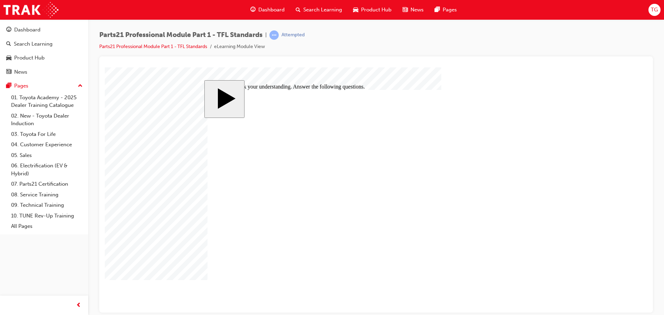
drag, startPoint x: 395, startPoint y: 205, endPoint x: 389, endPoint y: 207, distance: 6.0
checkbox input "false"
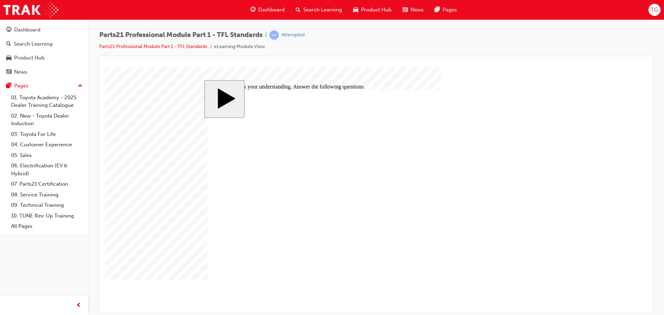
checkbox input "false"
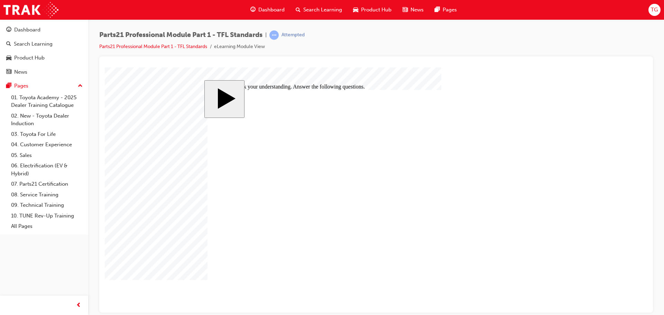
checkbox input "false"
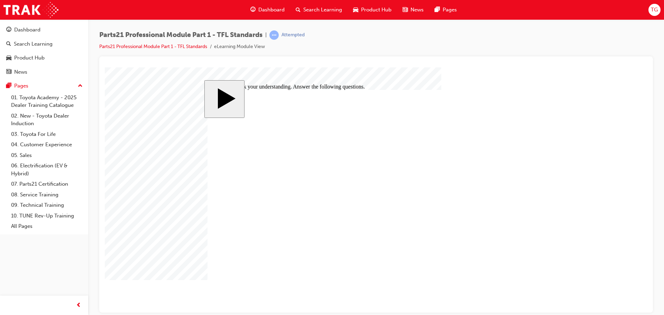
checkbox input "true"
drag, startPoint x: 232, startPoint y: 178, endPoint x: 252, endPoint y: 188, distance: 22.3
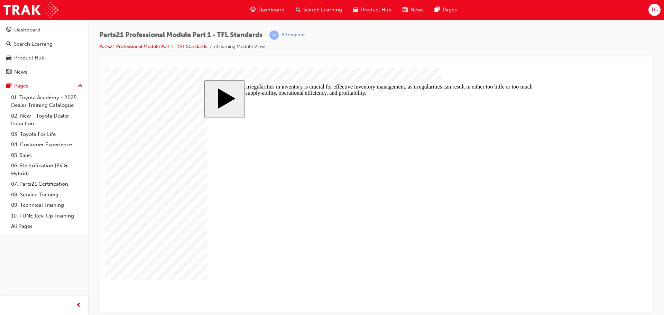
radio input "false"
radio input "true"
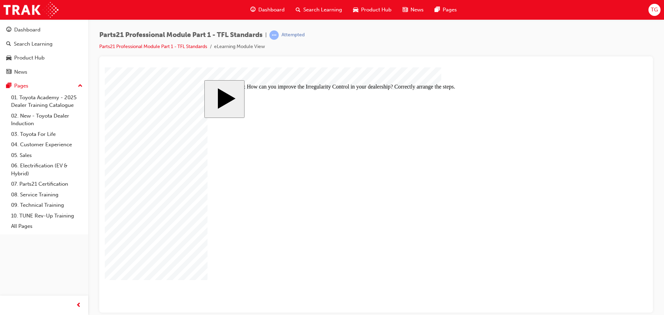
drag, startPoint x: 281, startPoint y: 178, endPoint x: 273, endPoint y: 157, distance: 22.6
drag, startPoint x: 346, startPoint y: 158, endPoint x: 345, endPoint y: 192, distance: 33.6
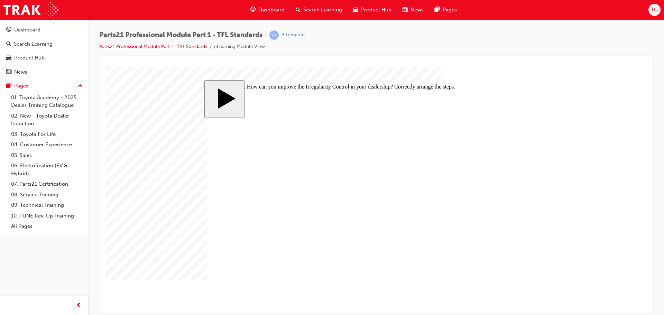
drag, startPoint x: 307, startPoint y: 159, endPoint x: 305, endPoint y: 186, distance: 27.0
drag, startPoint x: 301, startPoint y: 210, endPoint x: 299, endPoint y: 191, distance: 19.1
drag, startPoint x: 308, startPoint y: 194, endPoint x: 308, endPoint y: 217, distance: 22.5
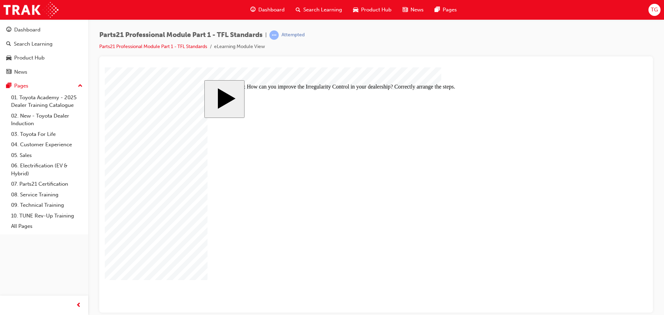
drag, startPoint x: 339, startPoint y: 191, endPoint x: 334, endPoint y: 172, distance: 20.1
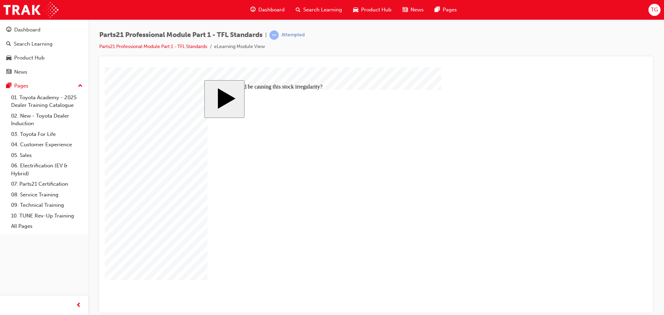
radio input "false"
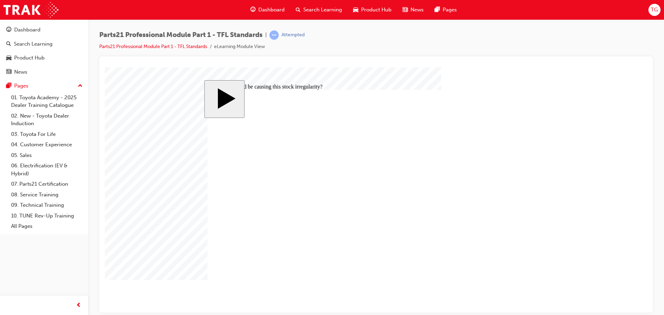
radio input "true"
drag, startPoint x: 393, startPoint y: 210, endPoint x: 388, endPoint y: 211, distance: 4.2
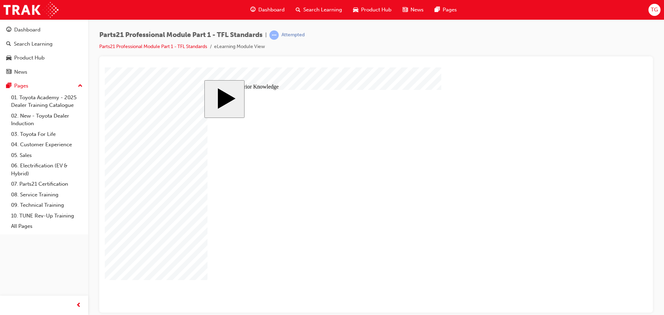
drag, startPoint x: 313, startPoint y: 231, endPoint x: 319, endPoint y: 233, distance: 6.8
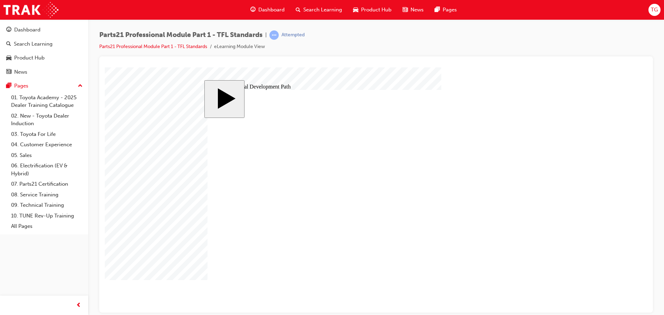
drag, startPoint x: 516, startPoint y: 276, endPoint x: 468, endPoint y: 259, distance: 50.8
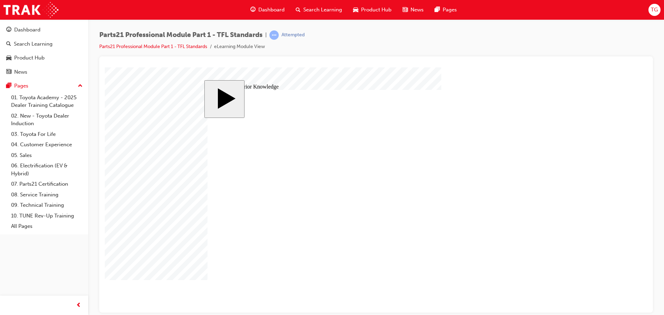
drag, startPoint x: 501, startPoint y: 269, endPoint x: 513, endPoint y: 275, distance: 13.9
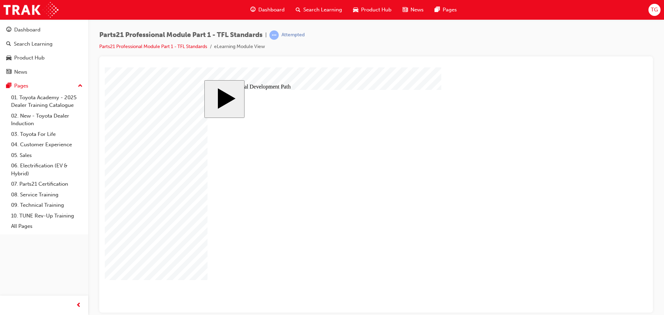
drag, startPoint x: 372, startPoint y: 255, endPoint x: 408, endPoint y: 259, distance: 36.6
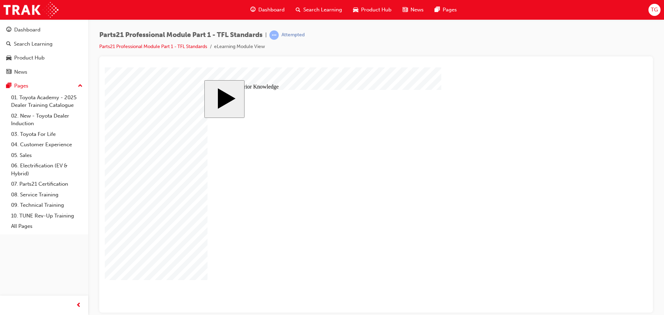
drag, startPoint x: 491, startPoint y: 238, endPoint x: 470, endPoint y: 237, distance: 20.4
drag, startPoint x: 523, startPoint y: 284, endPoint x: 520, endPoint y: 279, distance: 5.3
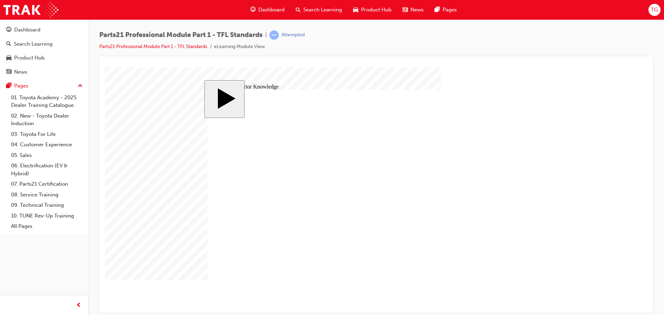
drag, startPoint x: 531, startPoint y: 212, endPoint x: 521, endPoint y: 212, distance: 9.7
drag, startPoint x: 509, startPoint y: 213, endPoint x: 447, endPoint y: 211, distance: 61.6
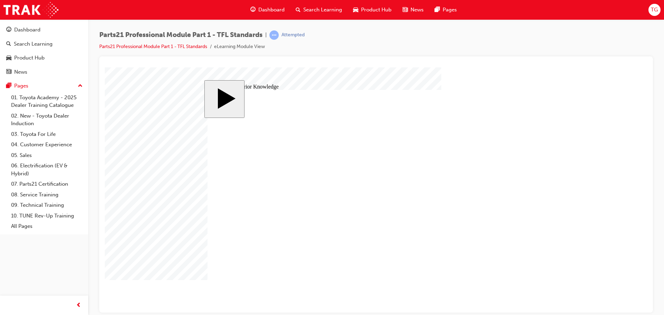
drag, startPoint x: 409, startPoint y: 217, endPoint x: 403, endPoint y: 219, distance: 6.0
drag, startPoint x: 504, startPoint y: 216, endPoint x: 443, endPoint y: 215, distance: 60.9
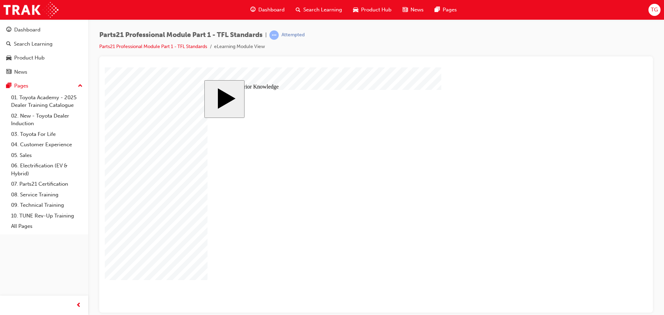
drag, startPoint x: 321, startPoint y: 253, endPoint x: 316, endPoint y: 252, distance: 4.6
drag, startPoint x: 263, startPoint y: 254, endPoint x: 262, endPoint y: 249, distance: 4.5
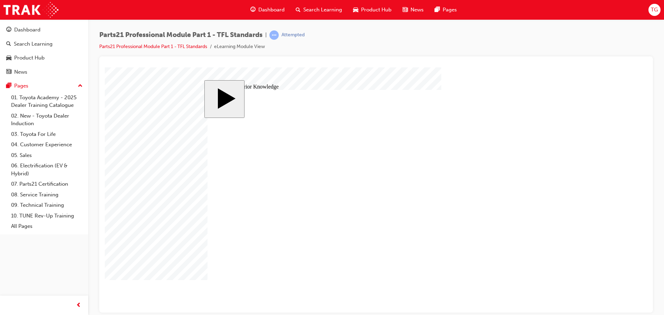
drag, startPoint x: 511, startPoint y: 279, endPoint x: 499, endPoint y: 274, distance: 12.7
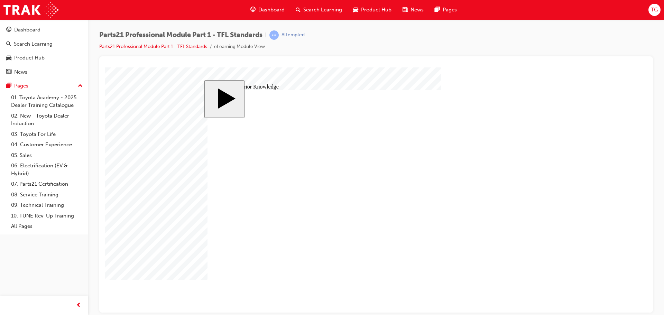
drag, startPoint x: 251, startPoint y: 254, endPoint x: 292, endPoint y: 208, distance: 61.5
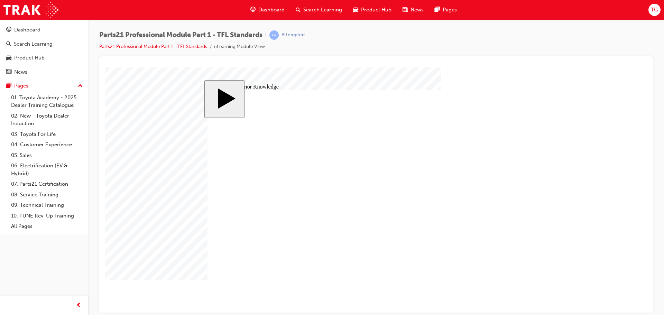
drag, startPoint x: 249, startPoint y: 237, endPoint x: 253, endPoint y: 235, distance: 4.2
drag, startPoint x: 310, startPoint y: 255, endPoint x: 313, endPoint y: 252, distance: 4.4
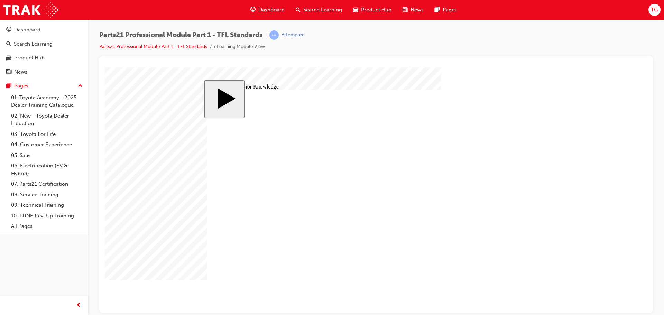
drag, startPoint x: 357, startPoint y: 254, endPoint x: 352, endPoint y: 253, distance: 5.7
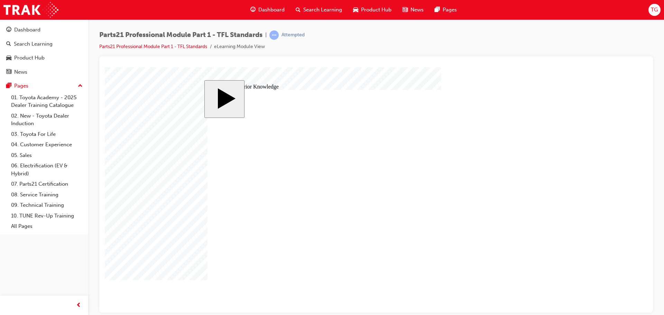
drag, startPoint x: 410, startPoint y: 218, endPoint x: 423, endPoint y: 210, distance: 15.2
drag, startPoint x: 442, startPoint y: 208, endPoint x: 446, endPoint y: 209, distance: 3.9
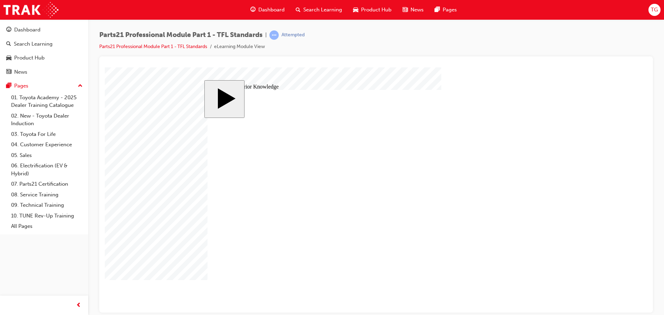
drag, startPoint x: 348, startPoint y: 253, endPoint x: 293, endPoint y: 197, distance: 78.8
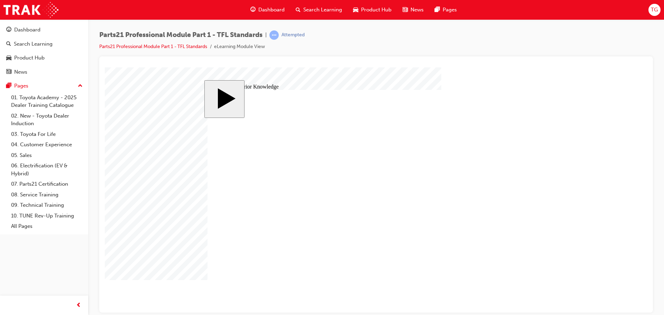
drag, startPoint x: 465, startPoint y: 232, endPoint x: 457, endPoint y: 232, distance: 8.6
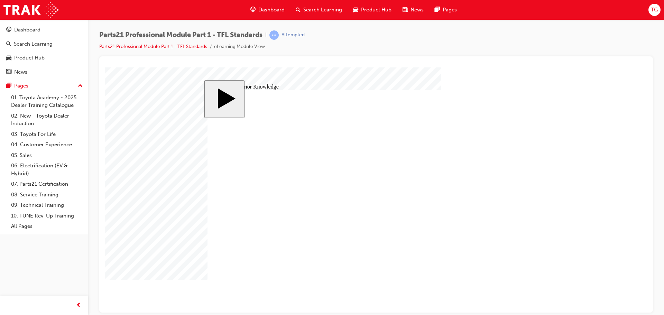
radio input "true"
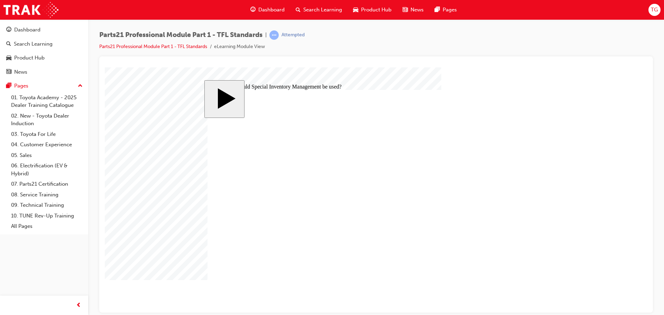
radio input "true"
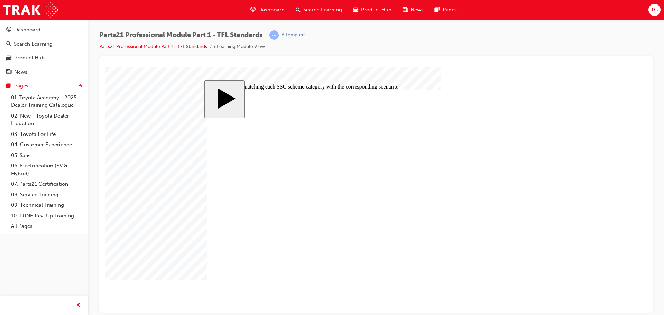
drag, startPoint x: 295, startPoint y: 190, endPoint x: 294, endPoint y: 201, distance: 11.2
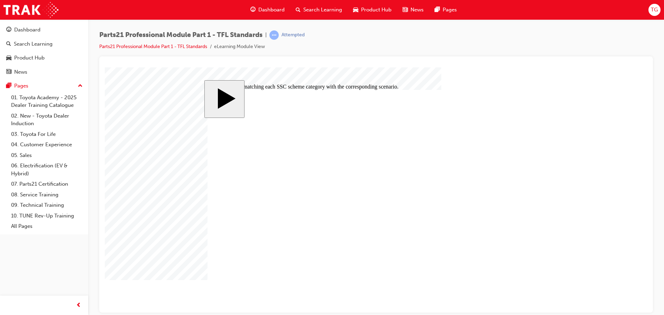
drag, startPoint x: 460, startPoint y: 171, endPoint x: 469, endPoint y: 174, distance: 9.3
drag, startPoint x: 449, startPoint y: 218, endPoint x: 295, endPoint y: 174, distance: 159.3
drag, startPoint x: 431, startPoint y: 216, endPoint x: 420, endPoint y: 173, distance: 44.8
drag, startPoint x: 424, startPoint y: 171, endPoint x: 430, endPoint y: 213, distance: 42.3
drag, startPoint x: 423, startPoint y: 208, endPoint x: 413, endPoint y: 162, distance: 47.6
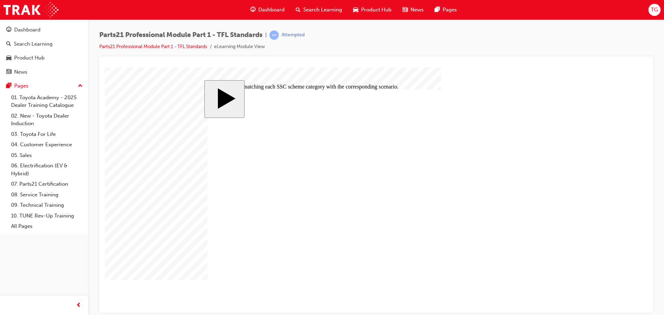
drag, startPoint x: 413, startPoint y: 192, endPoint x: 403, endPoint y: 192, distance: 10.0
drag, startPoint x: 413, startPoint y: 207, endPoint x: 401, endPoint y: 207, distance: 11.8
drag, startPoint x: 386, startPoint y: 208, endPoint x: 382, endPoint y: 208, distance: 3.8
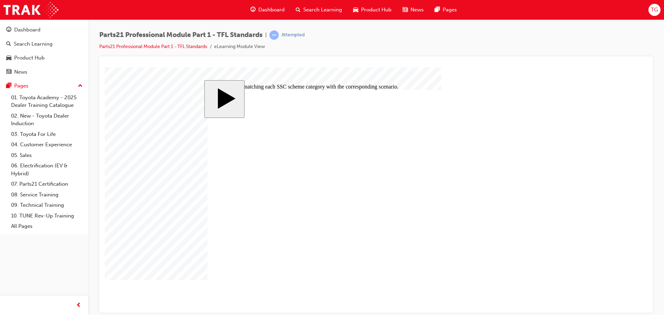
drag, startPoint x: 414, startPoint y: 186, endPoint x: 413, endPoint y: 209, distance: 22.9
drag, startPoint x: 426, startPoint y: 200, endPoint x: 401, endPoint y: 195, distance: 26.0
drag, startPoint x: 405, startPoint y: 190, endPoint x: 392, endPoint y: 191, distance: 13.2
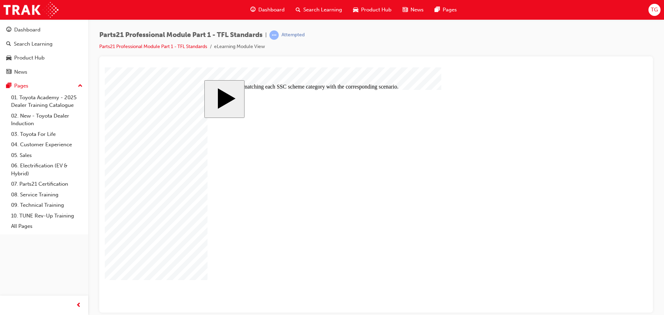
drag, startPoint x: 392, startPoint y: 208, endPoint x: 400, endPoint y: 199, distance: 12.0
drag, startPoint x: 413, startPoint y: 190, endPoint x: 412, endPoint y: 166, distance: 24.3
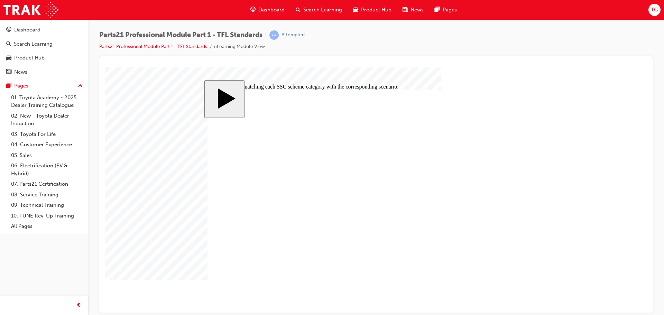
drag, startPoint x: 425, startPoint y: 214, endPoint x: 425, endPoint y: 171, distance: 43.6
drag, startPoint x: 401, startPoint y: 213, endPoint x: 393, endPoint y: 213, distance: 7.6
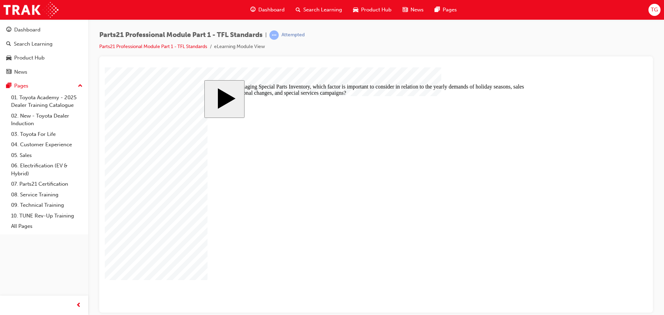
drag, startPoint x: 233, startPoint y: 181, endPoint x: 228, endPoint y: 182, distance: 5.6
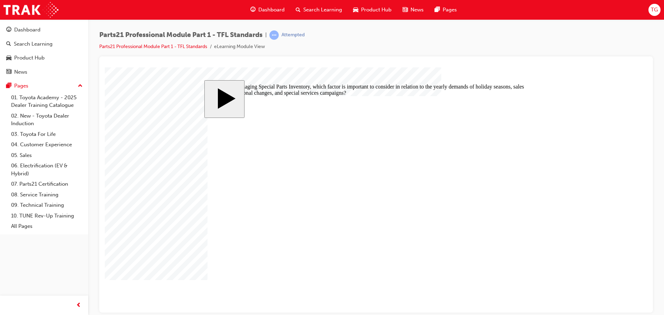
radio input "false"
radio input "true"
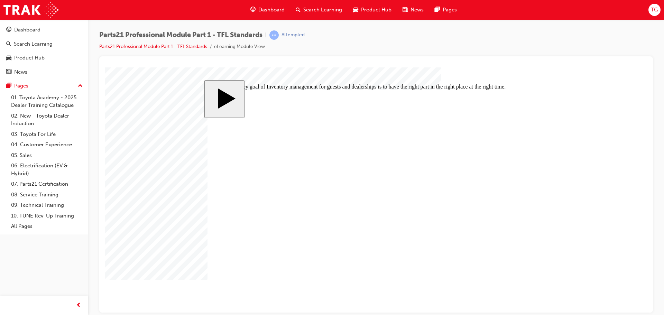
radio input "true"
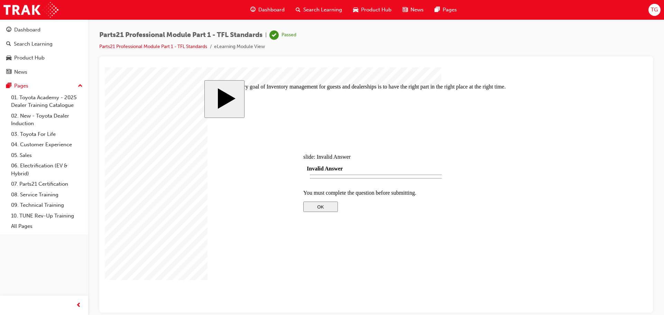
click at [227, 195] on div at bounding box center [376, 189] width 543 height 245
click at [228, 196] on div at bounding box center [376, 189] width 543 height 245
drag, startPoint x: 403, startPoint y: 219, endPoint x: 375, endPoint y: 211, distance: 29.7
click at [402, 262] on div at bounding box center [375, 262] width 145 height 0
drag, startPoint x: 375, startPoint y: 211, endPoint x: 315, endPoint y: 212, distance: 59.5
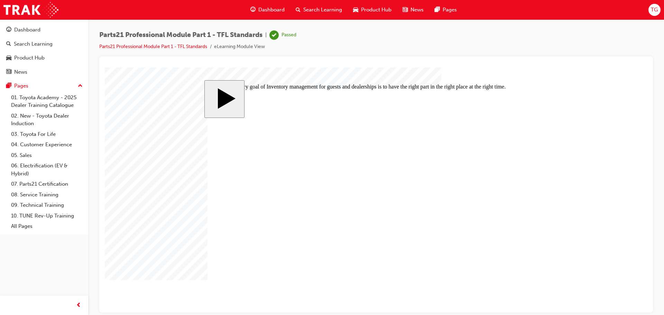
radio input "true"
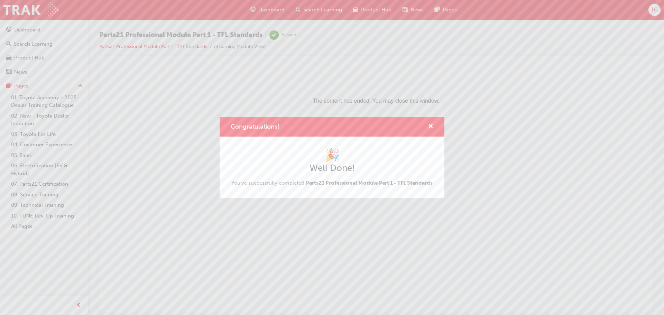
scroll to position [0, 0]
click at [362, 182] on span "Parts21 Professional Module Part 1 - TFL Standards" at bounding box center [369, 183] width 127 height 6
click at [432, 124] on span "cross-icon" at bounding box center [430, 127] width 5 height 6
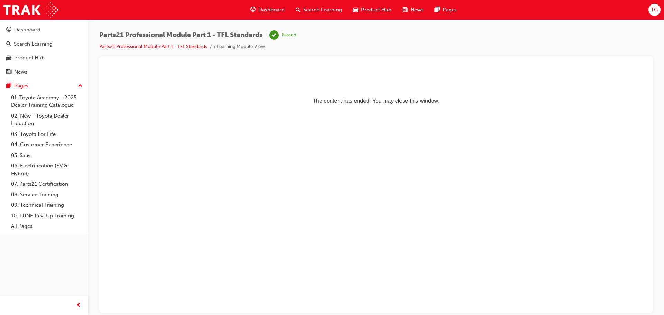
click at [271, 11] on span "Dashboard" at bounding box center [271, 10] width 26 height 8
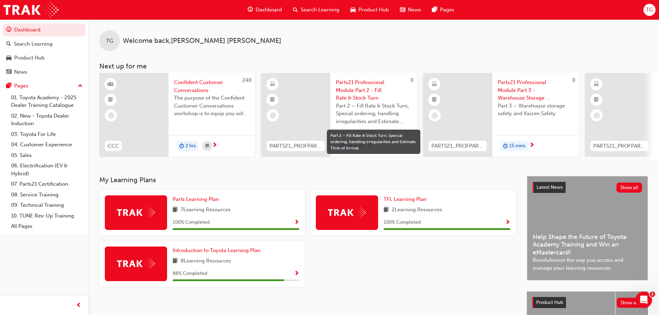
click at [369, 108] on span "Part 2 – Fill Rate & Stock Turn, Special ordering, handling irregularities and …" at bounding box center [373, 114] width 75 height 24
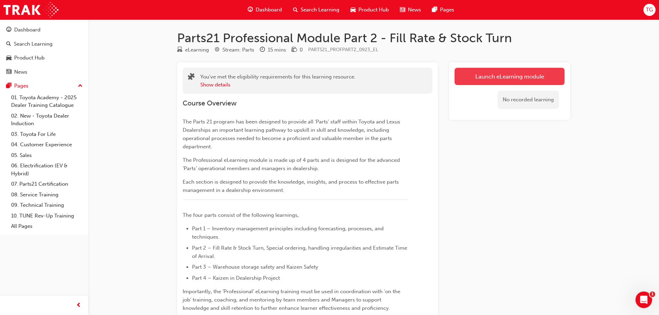
click at [530, 78] on link "Launch eLearning module" at bounding box center [510, 76] width 110 height 17
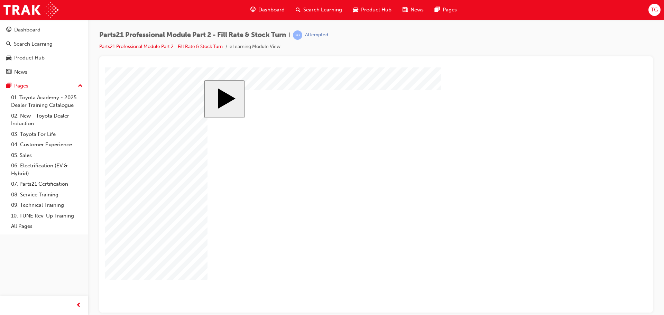
drag, startPoint x: 521, startPoint y: 278, endPoint x: 336, endPoint y: 209, distance: 198.1
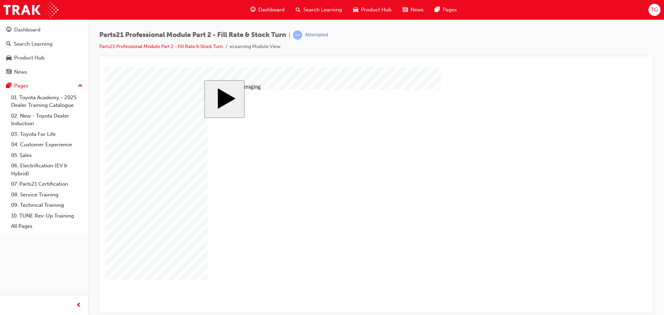
drag, startPoint x: 290, startPoint y: 174, endPoint x: 154, endPoint y: 141, distance: 139.3
drag, startPoint x: 258, startPoint y: 221, endPoint x: 255, endPoint y: 224, distance: 4.2
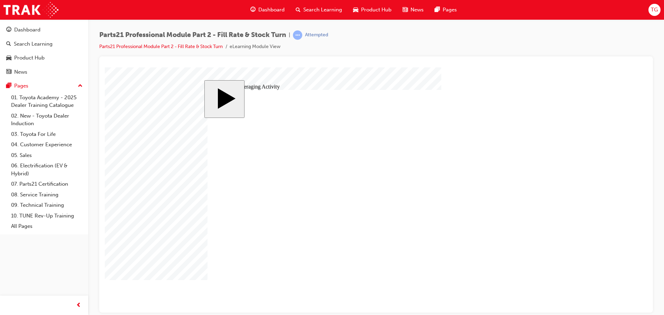
drag, startPoint x: 237, startPoint y: 152, endPoint x: 234, endPoint y: 177, distance: 25.7
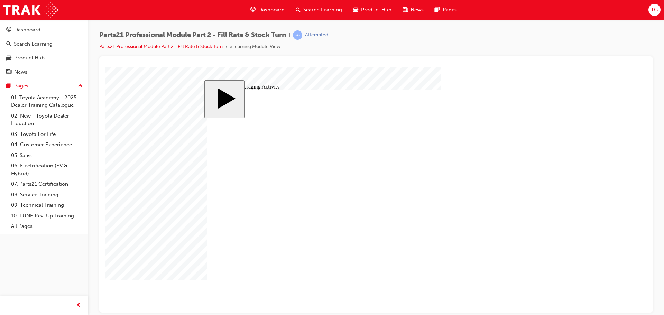
drag, startPoint x: 548, startPoint y: 287, endPoint x: 541, endPoint y: 287, distance: 6.2
click at [546, 287] on div "slide: Simple Averaging Activity MENU Rectangle 6 HELP Rectangle 6 EXIT Rectang…" at bounding box center [375, 190] width 343 height 220
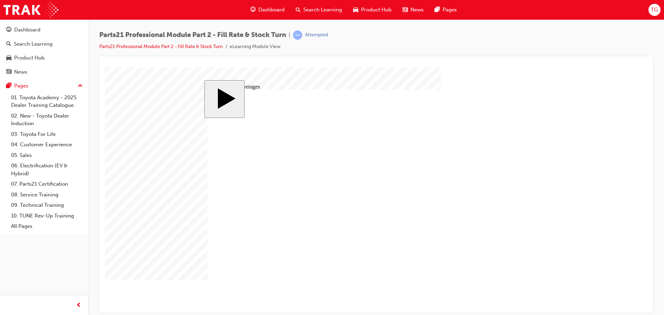
checkbox input "true"
drag, startPoint x: 260, startPoint y: 159, endPoint x: 264, endPoint y: 161, distance: 4.3
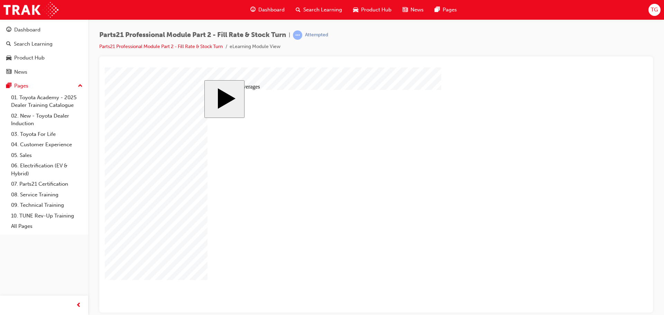
checkbox input "true"
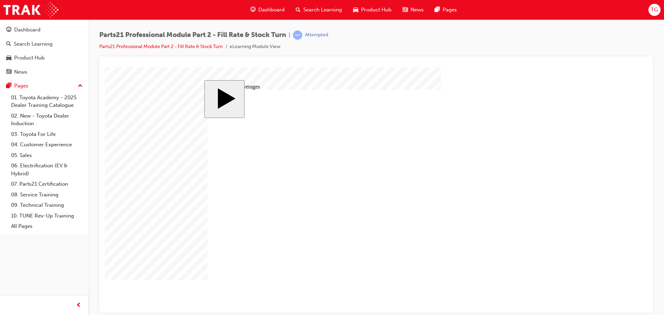
checkbox input "true"
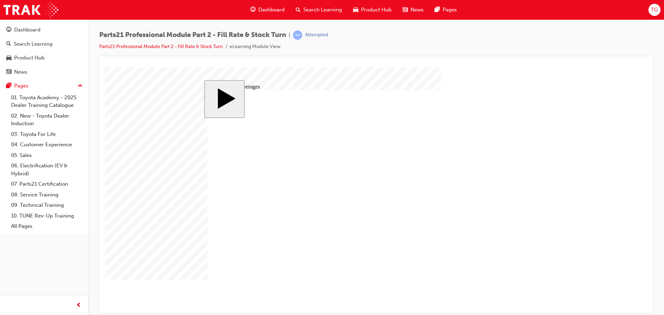
drag, startPoint x: 376, startPoint y: 220, endPoint x: 376, endPoint y: 215, distance: 4.5
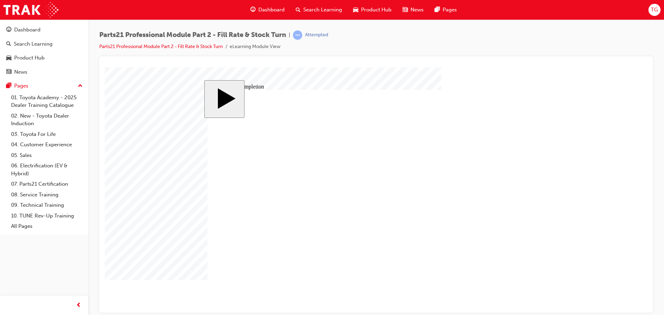
checkbox input "true"
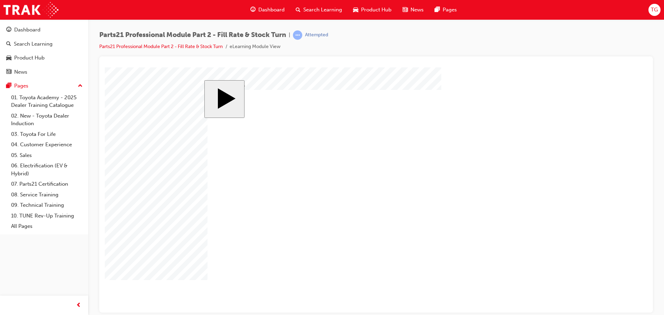
checkbox input "true"
checkbox input "false"
checkbox input "true"
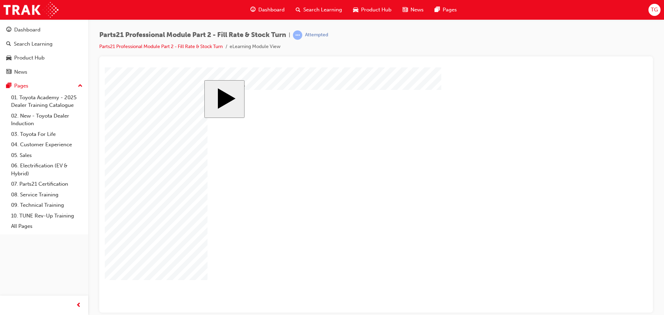
checkbox input "true"
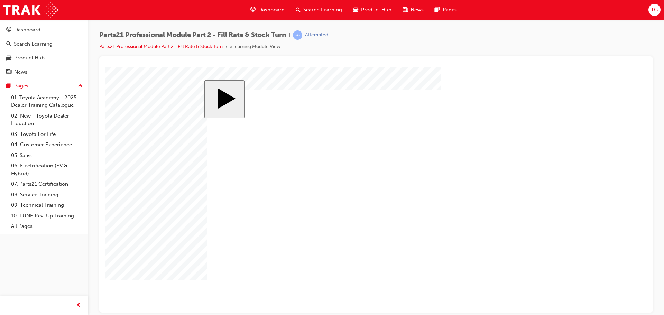
checkbox input "false"
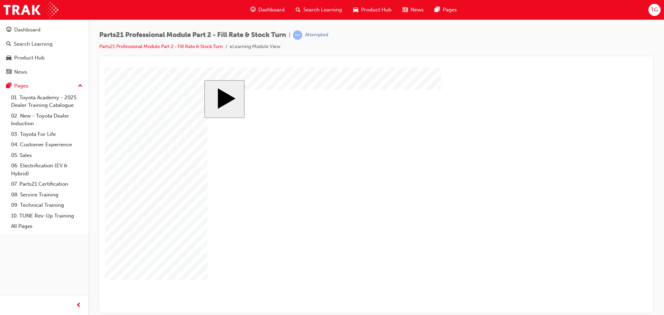
checkbox input "true"
checkbox input "false"
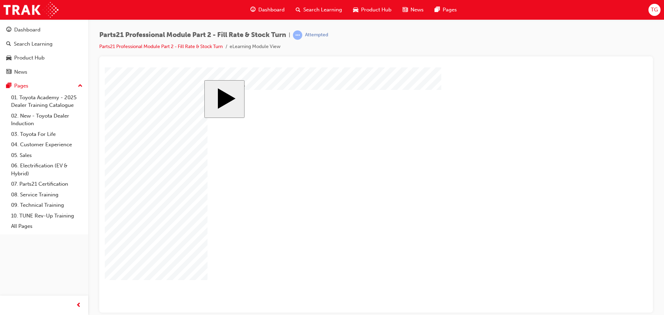
checkbox input "true"
checkbox input "false"
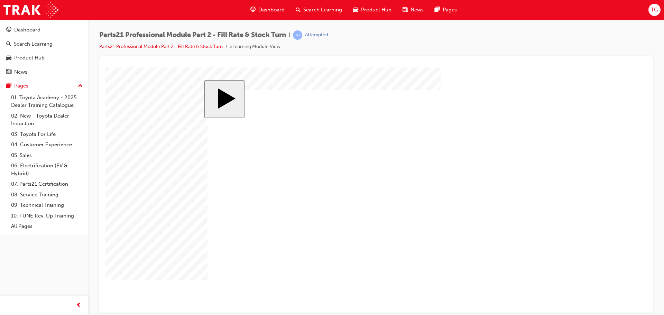
checkbox input "false"
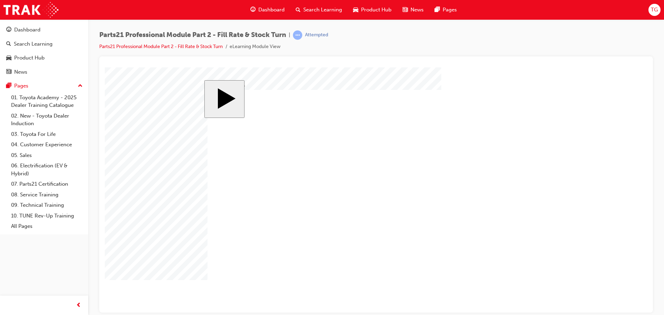
checkbox input "true"
drag, startPoint x: 386, startPoint y: 213, endPoint x: 375, endPoint y: 208, distance: 12.5
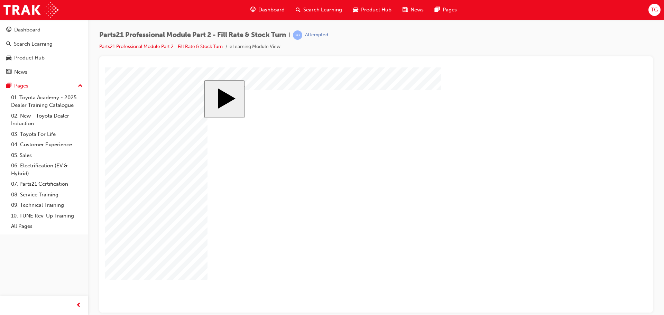
checkbox input "true"
checkbox input "false"
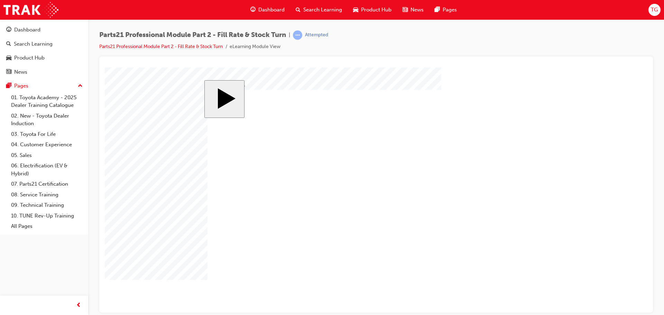
checkbox input "false"
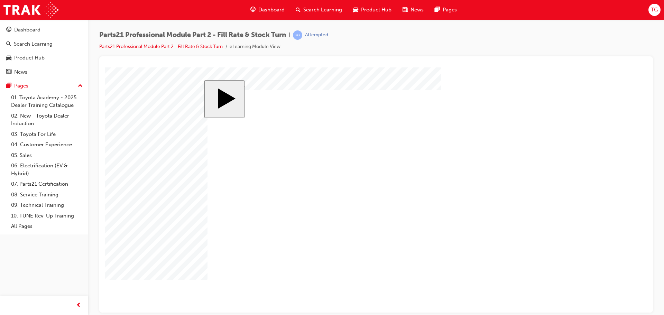
checkbox input "false"
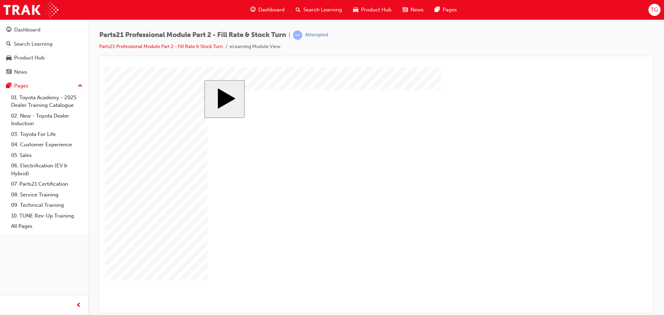
checkbox input "true"
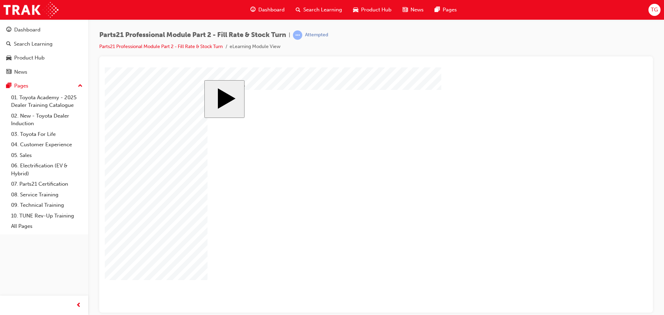
checkbox input "false"
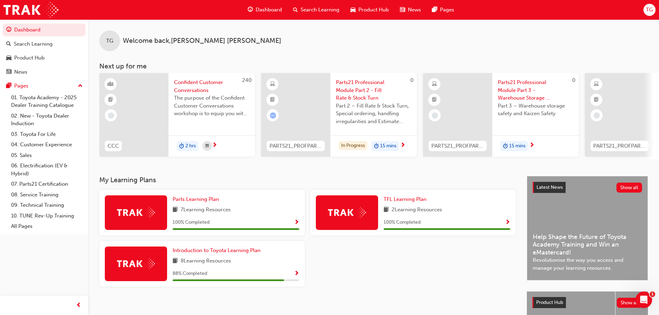
click at [521, 85] on span "Parts21 Professional Module Part 3 - Warehouse Storage & Safety" at bounding box center [535, 91] width 75 height 24
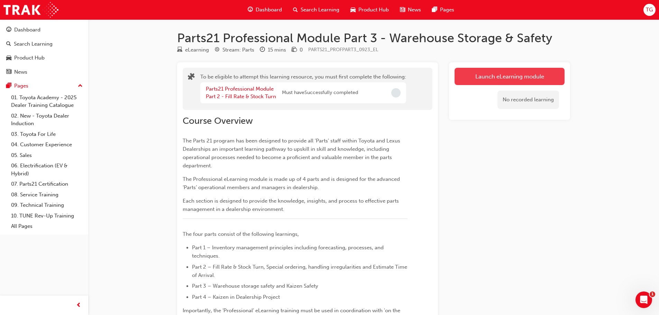
click at [507, 76] on button "Launch eLearning module" at bounding box center [510, 76] width 110 height 17
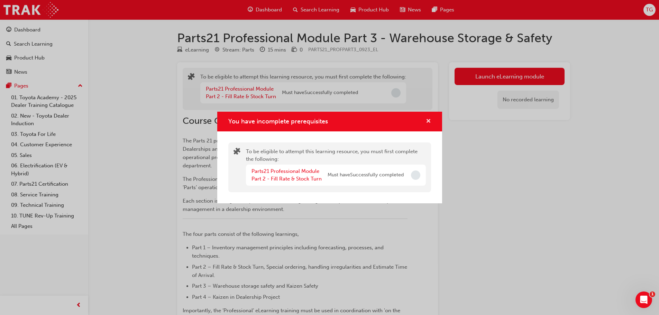
click at [431, 119] on span "cross-icon" at bounding box center [428, 122] width 5 height 6
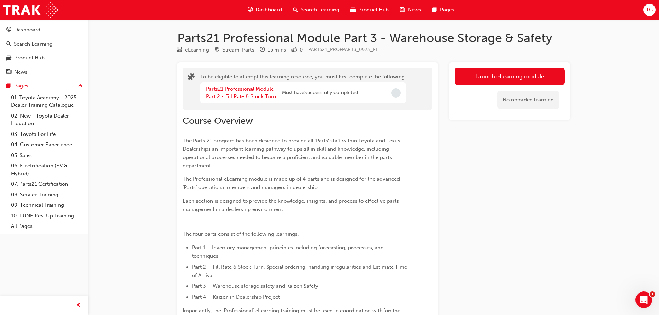
click at [236, 92] on link "Parts21 Professional Module Part 2 - Fill Rate & Stock Turn" at bounding box center [241, 93] width 70 height 14
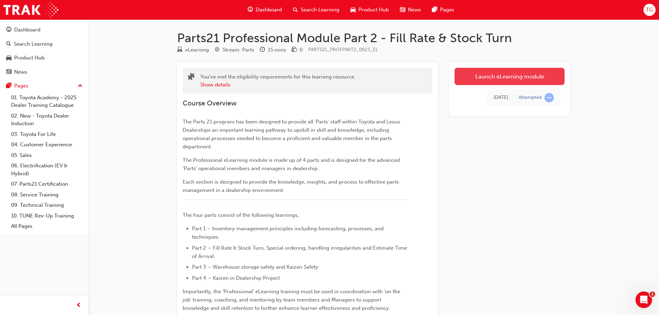
click at [480, 80] on link "Launch eLearning module" at bounding box center [510, 76] width 110 height 17
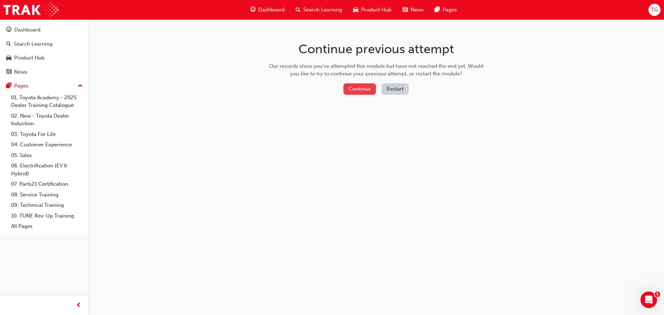
click at [347, 88] on button "Continue" at bounding box center [359, 88] width 33 height 11
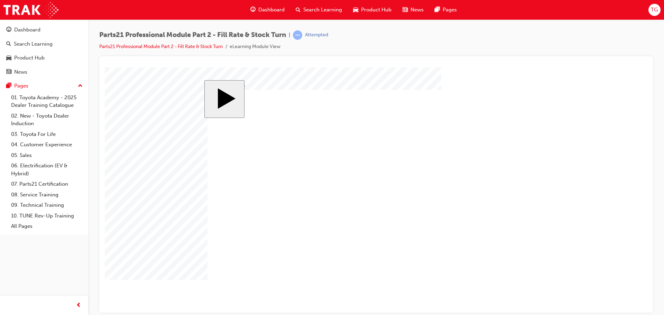
checkbox input "true"
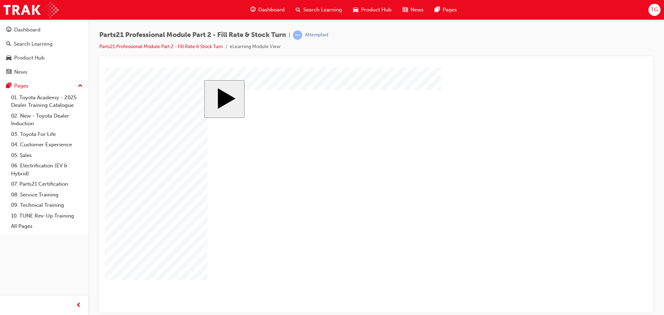
checkbox input "false"
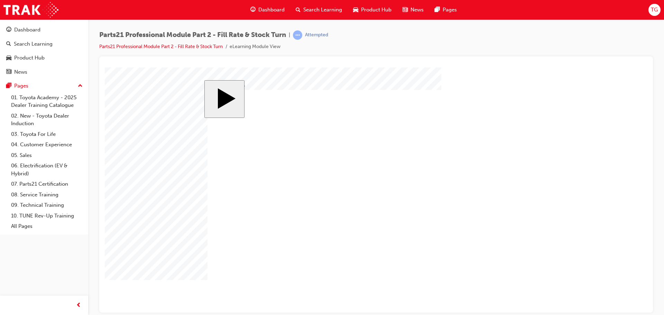
checkbox input "false"
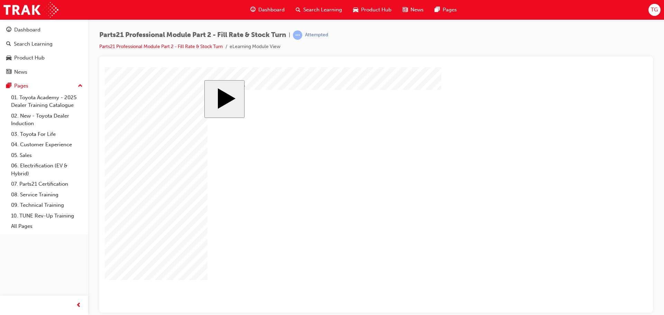
checkbox input "false"
checkbox input "true"
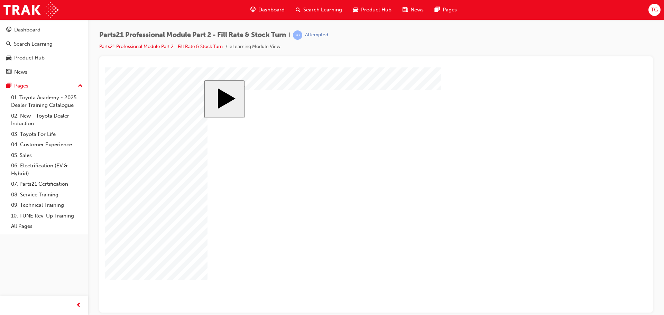
checkbox input "true"
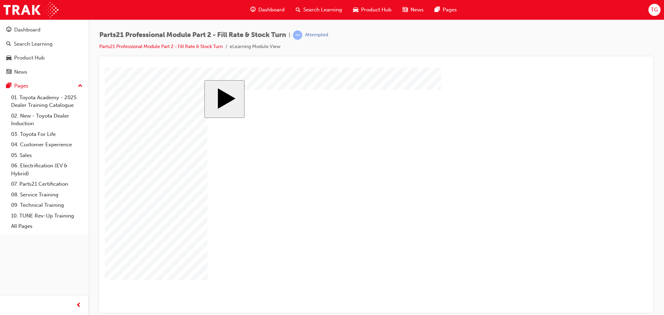
drag, startPoint x: 383, startPoint y: 215, endPoint x: 375, endPoint y: 210, distance: 9.2
checkbox input "true"
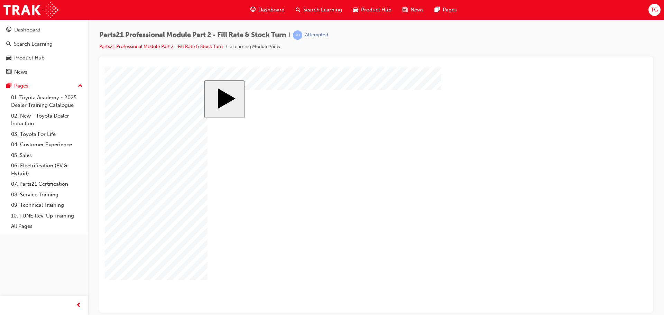
checkbox input "false"
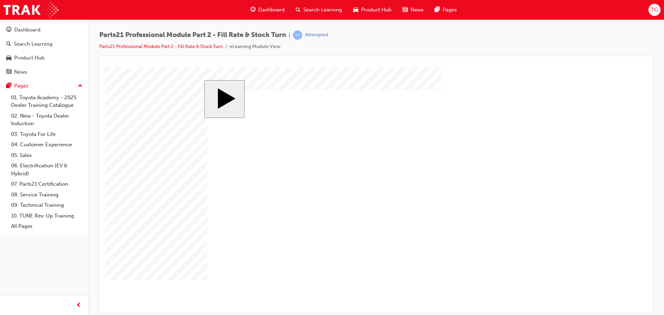
checkbox input "true"
checkbox input "false"
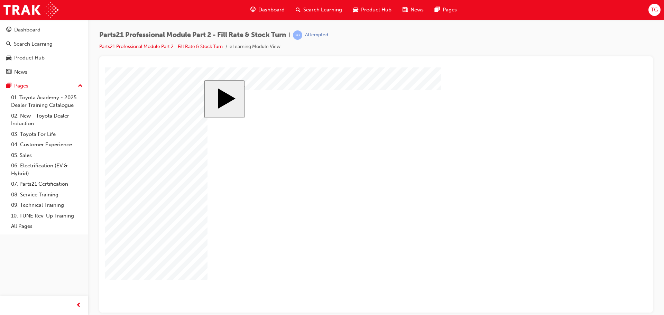
checkbox input "true"
checkbox input "false"
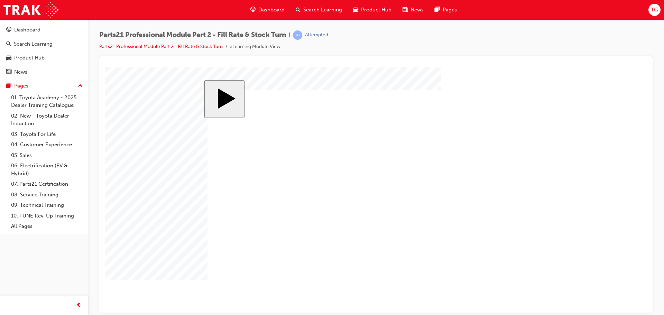
drag, startPoint x: 241, startPoint y: 223, endPoint x: 225, endPoint y: 227, distance: 16.3
checkbox input "true"
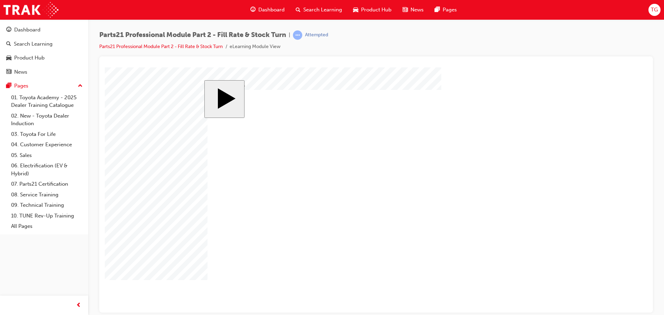
checkbox input "false"
drag, startPoint x: 525, startPoint y: 286, endPoint x: 520, endPoint y: 280, distance: 7.6
drag, startPoint x: 390, startPoint y: 214, endPoint x: 379, endPoint y: 214, distance: 10.7
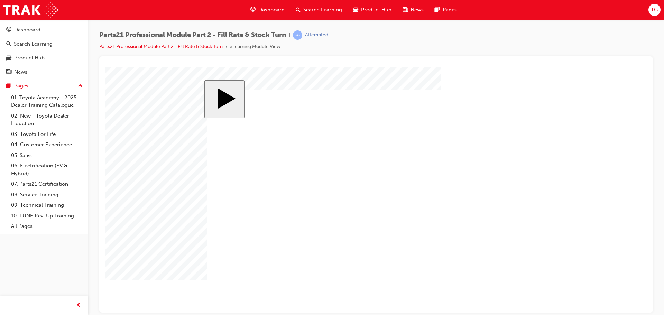
checkbox input "true"
checkbox input "false"
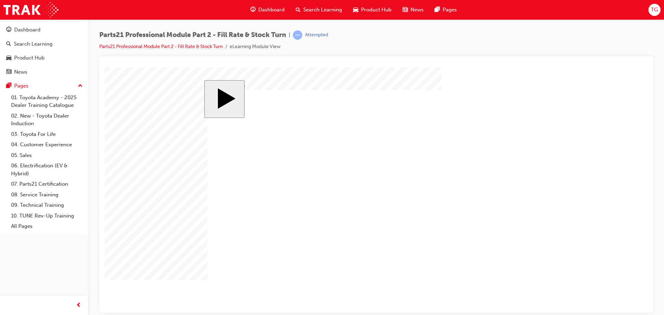
drag, startPoint x: 396, startPoint y: 217, endPoint x: 329, endPoint y: 198, distance: 70.5
checkbox input "true"
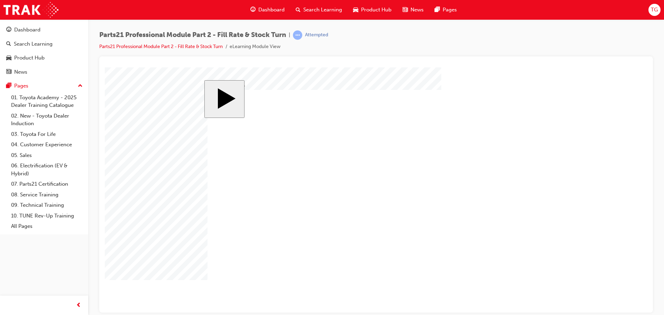
checkbox input "false"
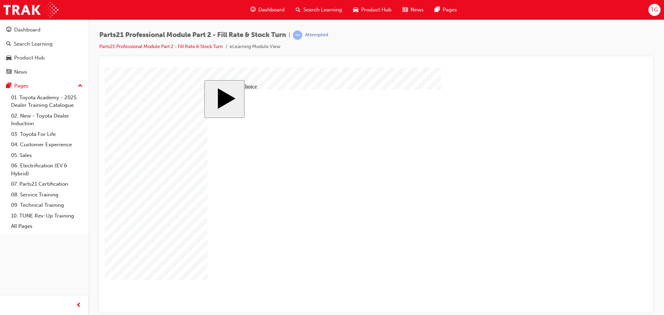
drag, startPoint x: 400, startPoint y: 220, endPoint x: 384, endPoint y: 221, distance: 16.3
drag, startPoint x: 249, startPoint y: 235, endPoint x: 262, endPoint y: 235, distance: 12.5
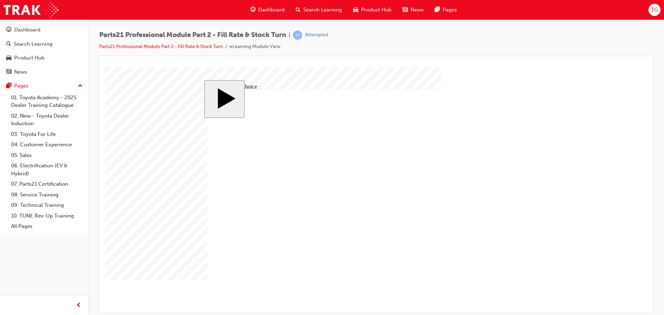
radio input "false"
radio input "true"
drag, startPoint x: 246, startPoint y: 219, endPoint x: 361, endPoint y: 244, distance: 117.5
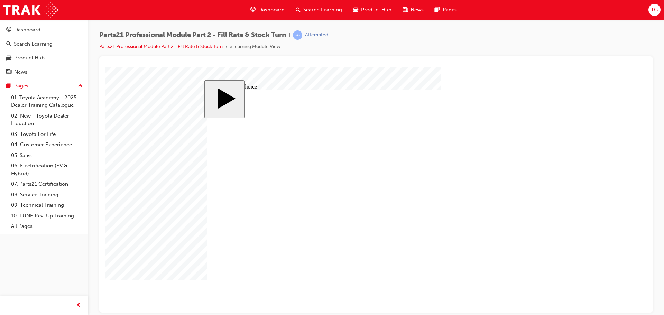
radio input "false"
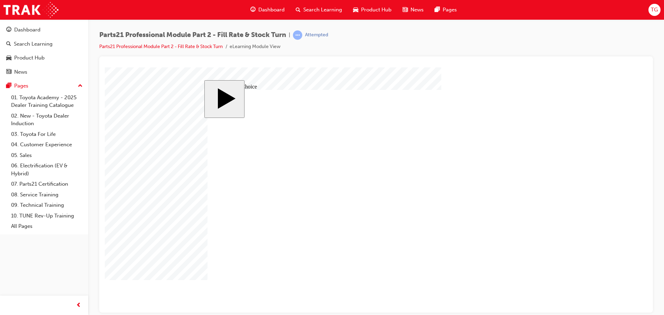
radio input "true"
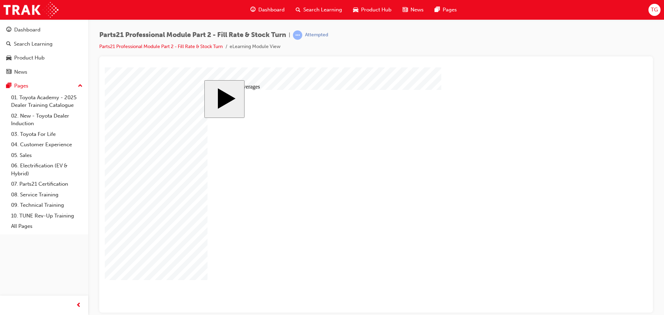
drag, startPoint x: 365, startPoint y: 208, endPoint x: 367, endPoint y: 216, distance: 8.6
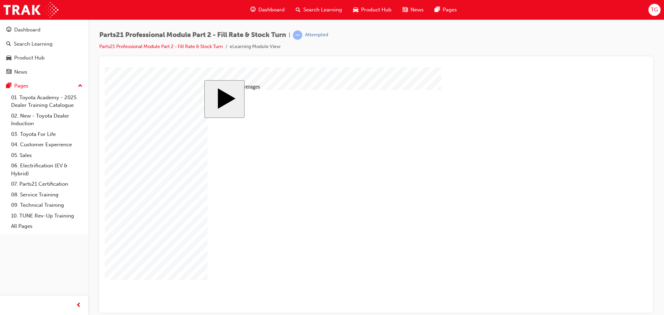
drag, startPoint x: 384, startPoint y: 253, endPoint x: 378, endPoint y: 252, distance: 6.2
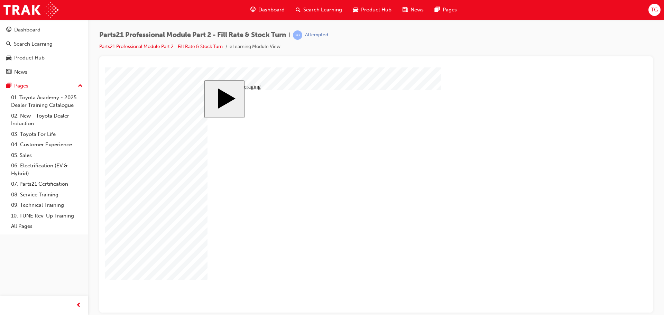
drag, startPoint x: 509, startPoint y: 275, endPoint x: 490, endPoint y: 270, distance: 20.1
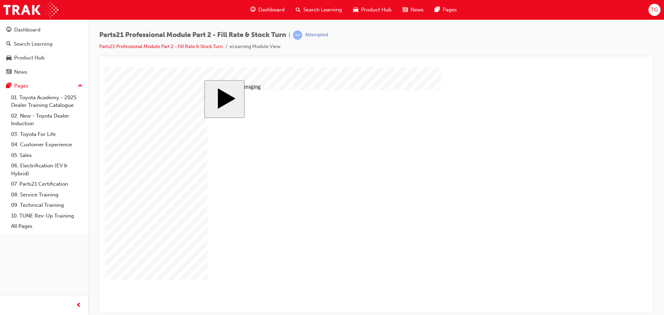
drag, startPoint x: 275, startPoint y: 255, endPoint x: 279, endPoint y: 248, distance: 7.6
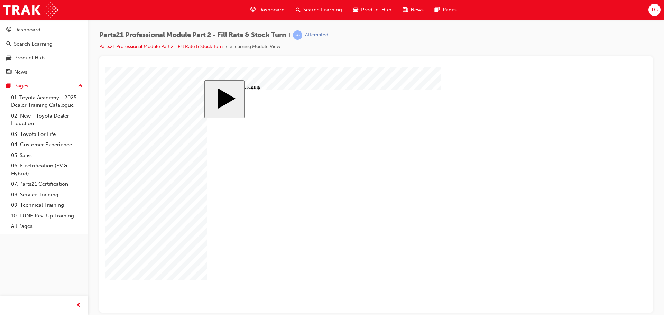
drag, startPoint x: 523, startPoint y: 280, endPoint x: 520, endPoint y: 278, distance: 3.6
drag, startPoint x: 266, startPoint y: 175, endPoint x: 262, endPoint y: 183, distance: 9.3
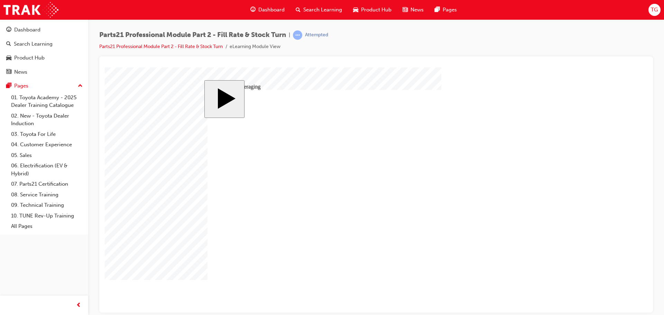
drag, startPoint x: 518, startPoint y: 277, endPoint x: 510, endPoint y: 269, distance: 11.5
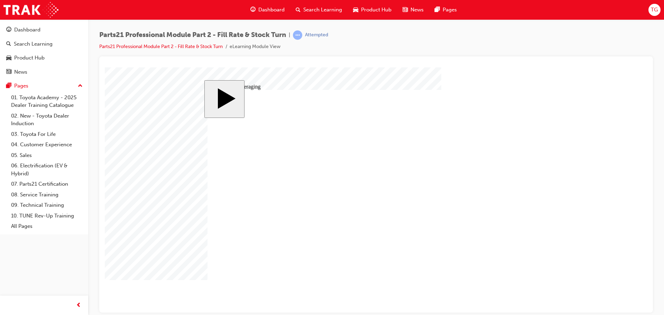
drag, startPoint x: 621, startPoint y: 199, endPoint x: 616, endPoint y: 198, distance: 4.9
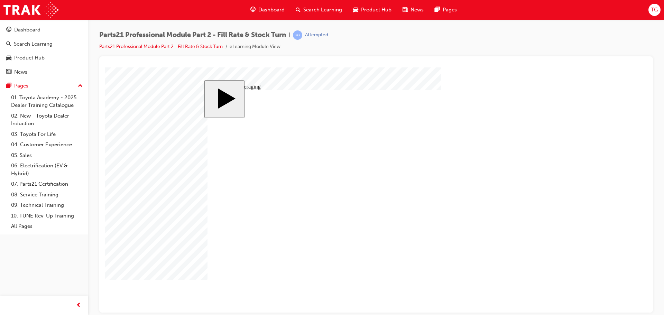
drag, startPoint x: 448, startPoint y: 278, endPoint x: 445, endPoint y: 268, distance: 10.0
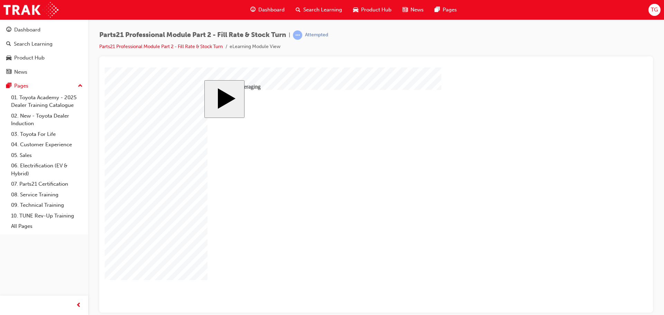
drag, startPoint x: 434, startPoint y: 223, endPoint x: 433, endPoint y: 219, distance: 4.3
drag, startPoint x: 436, startPoint y: 224, endPoint x: 437, endPoint y: 217, distance: 7.7
drag, startPoint x: 438, startPoint y: 184, endPoint x: 433, endPoint y: 166, distance: 17.9
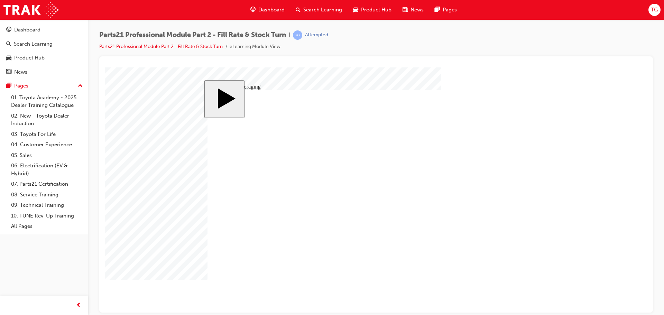
drag, startPoint x: 381, startPoint y: 158, endPoint x: 373, endPoint y: 159, distance: 8.3
drag, startPoint x: 317, startPoint y: 171, endPoint x: 311, endPoint y: 170, distance: 5.9
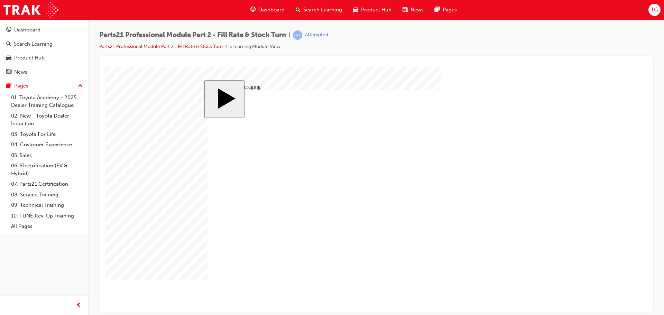
click at [256, 272] on div "slide: Simple Averaging MENU Rectangle 6 HELP Rectangle 6 EXIT Rectangle 6 Spec…" at bounding box center [376, 291] width 543 height 449
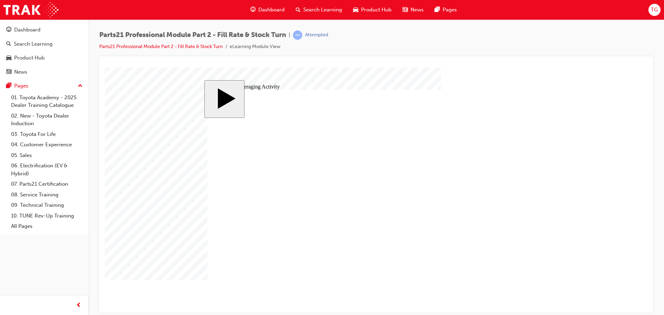
click at [515, 277] on div "slide: Traditional Forecasting Methods MENU Rectangle 6 HELP Rectangle 6 EXIT R…" at bounding box center [376, 291] width 543 height 449
drag, startPoint x: 489, startPoint y: 273, endPoint x: 494, endPoint y: 275, distance: 5.9
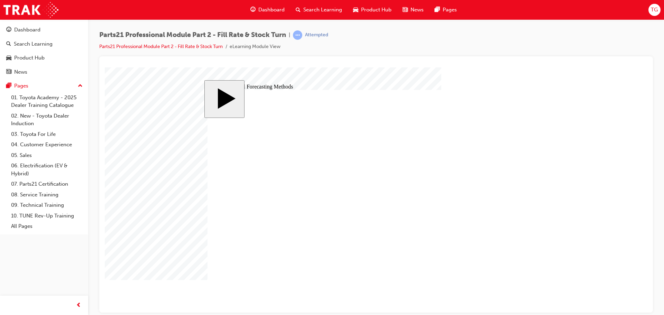
drag, startPoint x: 447, startPoint y: 259, endPoint x: 447, endPoint y: 251, distance: 7.6
drag, startPoint x: 446, startPoint y: 240, endPoint x: 445, endPoint y: 237, distance: 3.9
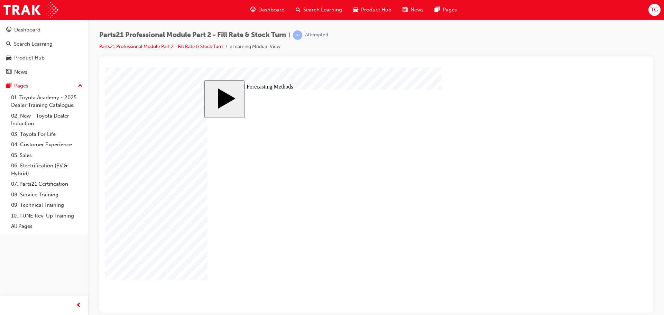
drag, startPoint x: 445, startPoint y: 237, endPoint x: 445, endPoint y: 229, distance: 8.0
drag, startPoint x: 440, startPoint y: 195, endPoint x: 443, endPoint y: 195, distance: 3.5
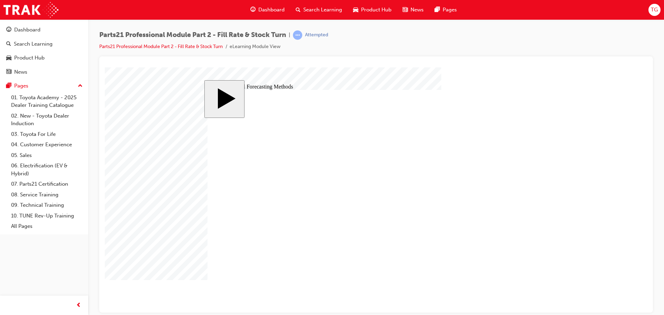
drag, startPoint x: 442, startPoint y: 157, endPoint x: 468, endPoint y: 179, distance: 34.6
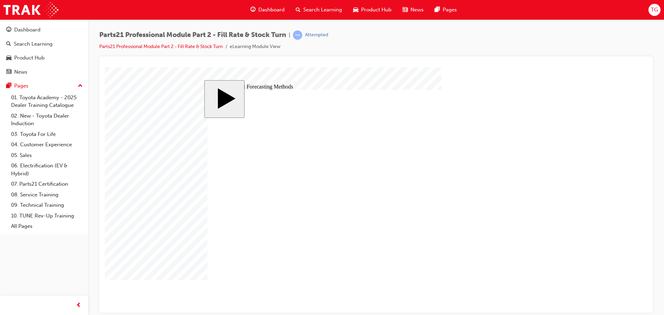
click at [491, 281] on div "slide: Traditional Forecasting Methods MENU Rectangle 6 HELP Rectangle 6 EXIT R…" at bounding box center [376, 291] width 543 height 449
checkbox input "true"
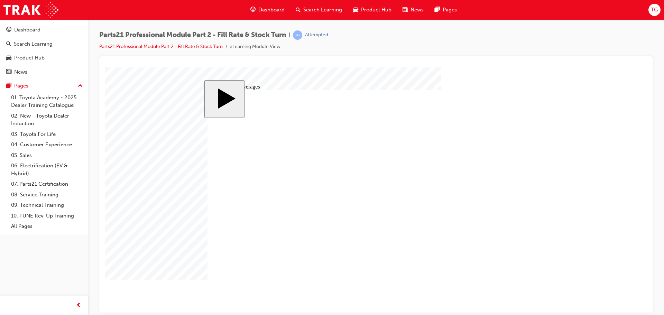
checkbox input "true"
drag, startPoint x: 343, startPoint y: 169, endPoint x: 363, endPoint y: 172, distance: 19.5
checkbox input "true"
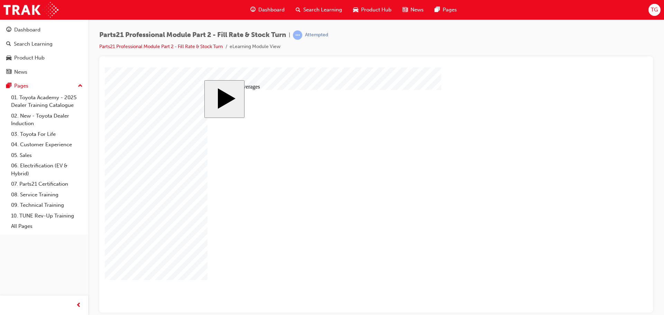
checkbox input "true"
drag, startPoint x: 438, startPoint y: 169, endPoint x: 457, endPoint y: 169, distance: 19.0
checkbox input "true"
drag, startPoint x: 498, startPoint y: 163, endPoint x: 501, endPoint y: 181, distance: 18.9
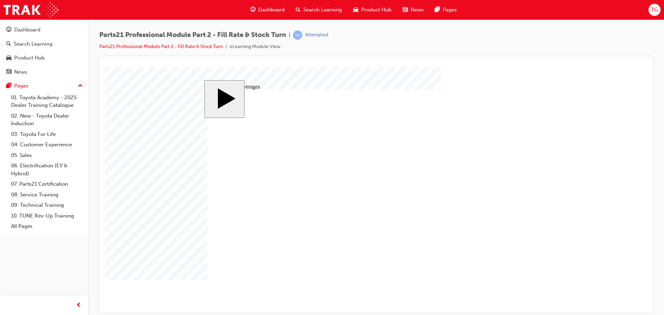
checkbox input "true"
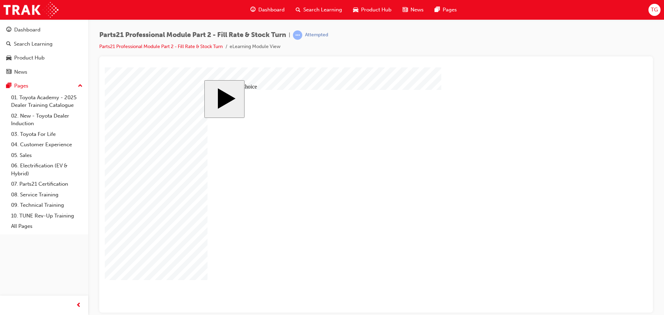
radio input "true"
drag, startPoint x: 391, startPoint y: 228, endPoint x: 375, endPoint y: 220, distance: 17.0
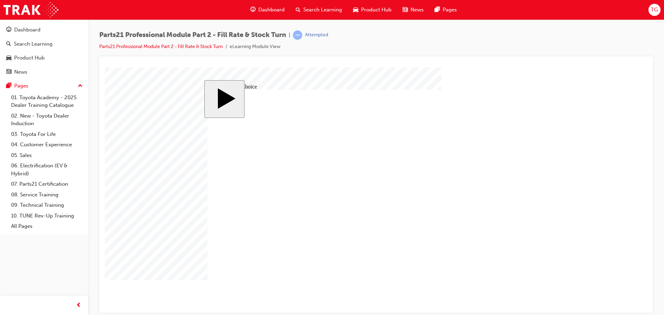
radio input "true"
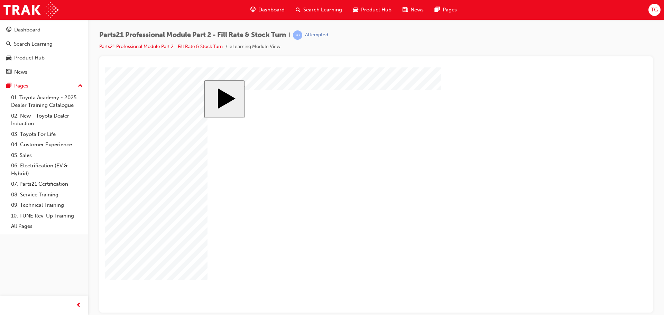
drag, startPoint x: 363, startPoint y: 222, endPoint x: 368, endPoint y: 217, distance: 6.8
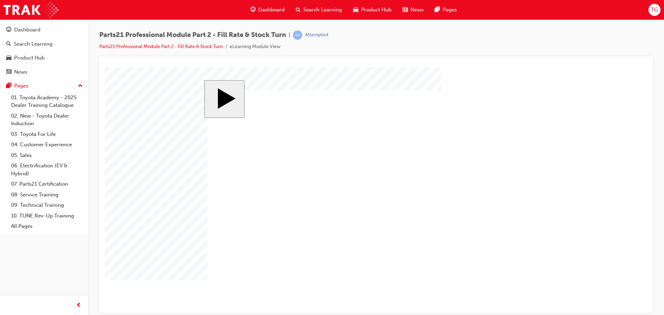
drag, startPoint x: 476, startPoint y: 254, endPoint x: 300, endPoint y: 228, distance: 177.6
drag, startPoint x: 334, startPoint y: 256, endPoint x: 431, endPoint y: 237, distance: 99.5
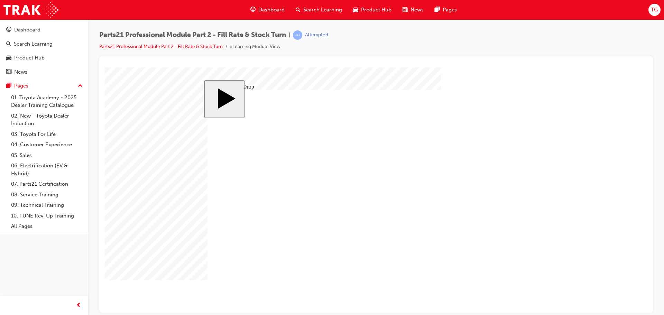
drag, startPoint x: 440, startPoint y: 228, endPoint x: 308, endPoint y: 230, distance: 131.8
drag, startPoint x: 333, startPoint y: 223, endPoint x: 478, endPoint y: 227, distance: 145.3
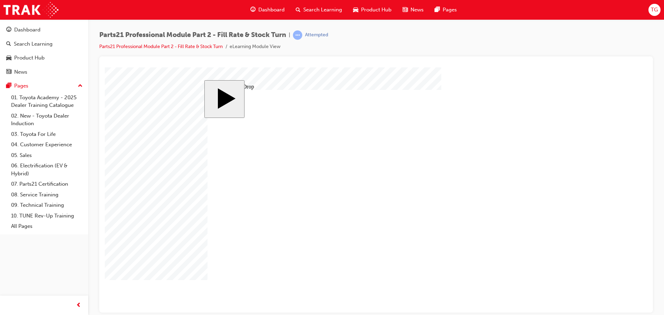
drag, startPoint x: 485, startPoint y: 251, endPoint x: 322, endPoint y: 225, distance: 164.6
drag, startPoint x: 269, startPoint y: 257, endPoint x: 314, endPoint y: 229, distance: 53.0
drag, startPoint x: 483, startPoint y: 254, endPoint x: 454, endPoint y: 232, distance: 37.0
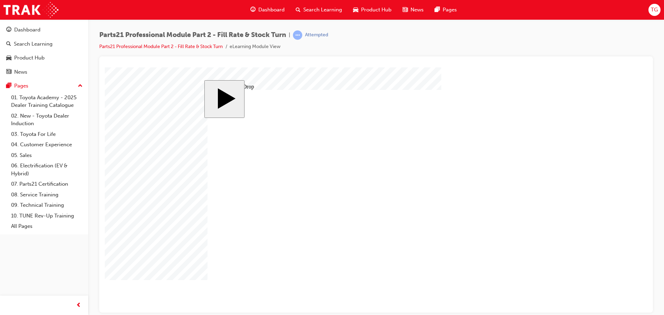
drag, startPoint x: 312, startPoint y: 242, endPoint x: 291, endPoint y: 216, distance: 34.2
drag, startPoint x: 412, startPoint y: 255, endPoint x: 428, endPoint y: 231, distance: 27.9
drag, startPoint x: 514, startPoint y: 282, endPoint x: 493, endPoint y: 273, distance: 23.2
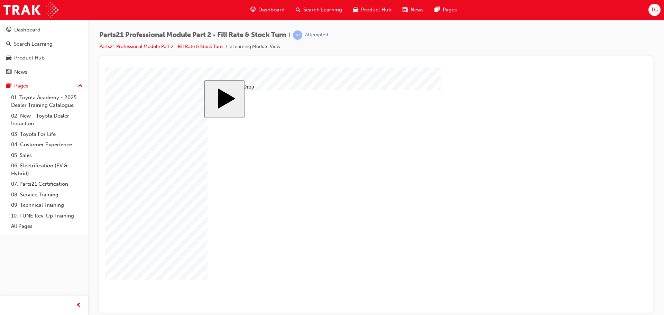
drag, startPoint x: 363, startPoint y: 217, endPoint x: 367, endPoint y: 218, distance: 3.9
drag, startPoint x: 432, startPoint y: 228, endPoint x: 300, endPoint y: 225, distance: 132.5
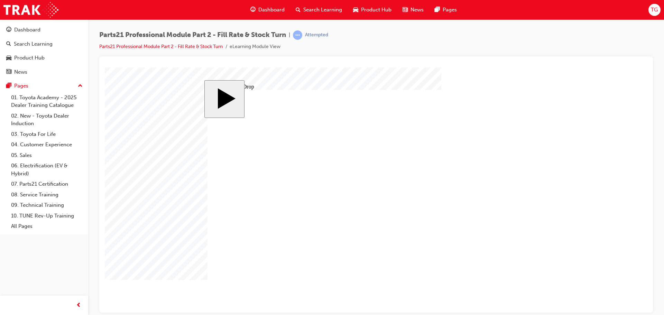
drag, startPoint x: 353, startPoint y: 255, endPoint x: 449, endPoint y: 231, distance: 98.7
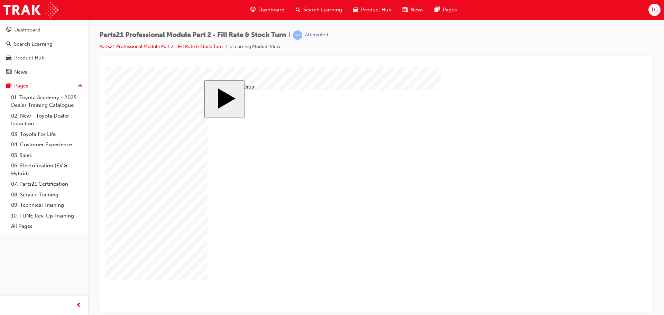
drag, startPoint x: 235, startPoint y: 143, endPoint x: 381, endPoint y: 139, distance: 146.0
drag, startPoint x: 334, startPoint y: 146, endPoint x: 406, endPoint y: 148, distance: 72.0
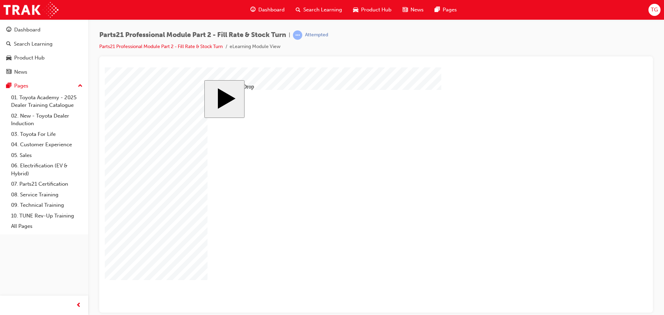
drag, startPoint x: 396, startPoint y: 152, endPoint x: 466, endPoint y: 158, distance: 69.4
drag, startPoint x: 281, startPoint y: 147, endPoint x: 410, endPoint y: 157, distance: 130.1
drag, startPoint x: 238, startPoint y: 187, endPoint x: 393, endPoint y: 186, distance: 155.3
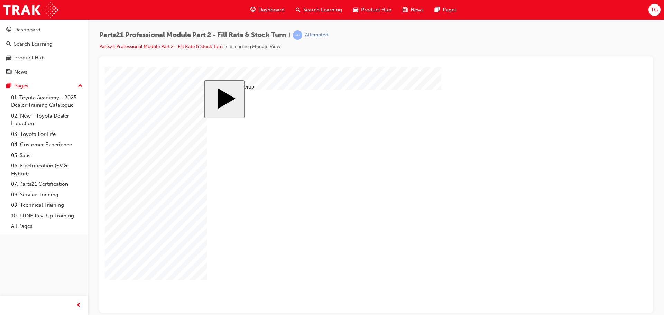
drag, startPoint x: 453, startPoint y: 157, endPoint x: 403, endPoint y: 152, distance: 49.7
drag, startPoint x: 515, startPoint y: 158, endPoint x: 436, endPoint y: 158, distance: 78.5
drag, startPoint x: 496, startPoint y: 155, endPoint x: 419, endPoint y: 157, distance: 76.8
drag, startPoint x: 505, startPoint y: 158, endPoint x: 307, endPoint y: 166, distance: 198.7
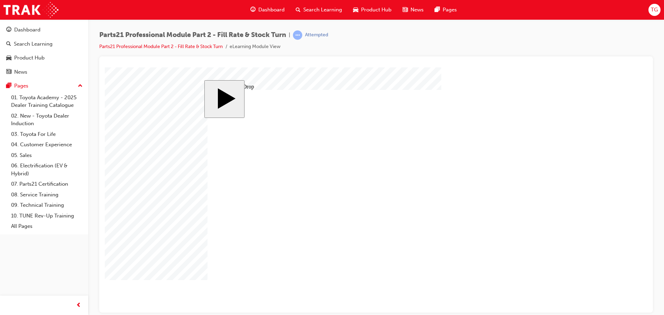
drag, startPoint x: 285, startPoint y: 186, endPoint x: 502, endPoint y: 186, distance: 216.5
drag, startPoint x: 293, startPoint y: 159, endPoint x: 458, endPoint y: 192, distance: 168.2
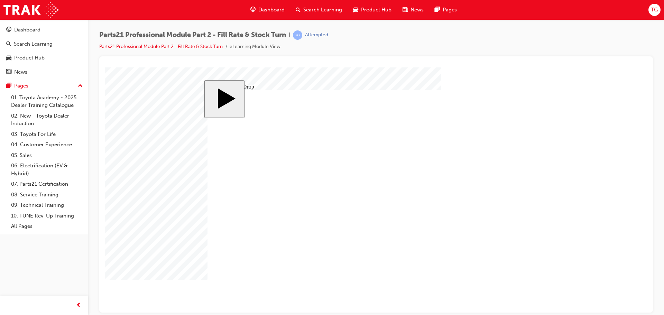
drag, startPoint x: 363, startPoint y: 207, endPoint x: 367, endPoint y: 202, distance: 6.1
drag, startPoint x: 453, startPoint y: 160, endPoint x: 497, endPoint y: 195, distance: 56.3
drag, startPoint x: 396, startPoint y: 195, endPoint x: 305, endPoint y: 168, distance: 95.6
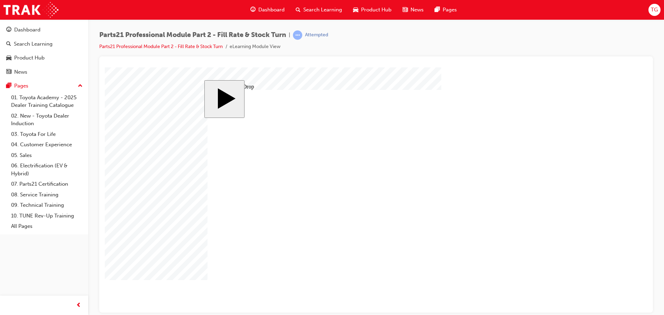
drag, startPoint x: 402, startPoint y: 189, endPoint x: 497, endPoint y: 158, distance: 99.8
drag, startPoint x: 390, startPoint y: 197, endPoint x: 297, endPoint y: 195, distance: 93.1
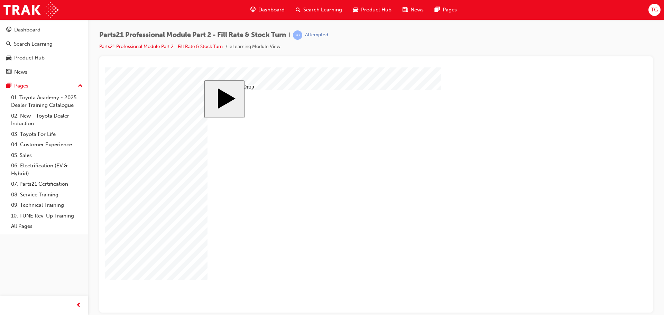
drag, startPoint x: 335, startPoint y: 188, endPoint x: 387, endPoint y: 190, distance: 53.0
drag, startPoint x: 293, startPoint y: 155, endPoint x: 396, endPoint y: 202, distance: 113.3
drag, startPoint x: 292, startPoint y: 196, endPoint x: 387, endPoint y: 200, distance: 95.9
drag, startPoint x: 239, startPoint y: 232, endPoint x: 390, endPoint y: 231, distance: 150.1
drag, startPoint x: 288, startPoint y: 233, endPoint x: 406, endPoint y: 233, distance: 118.0
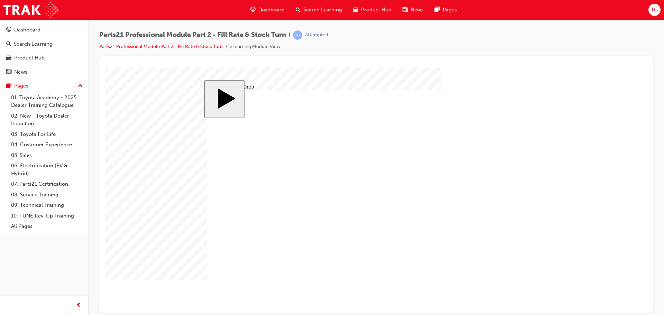
drag, startPoint x: 332, startPoint y: 239, endPoint x: 498, endPoint y: 239, distance: 165.7
